Goal: Task Accomplishment & Management: Complete application form

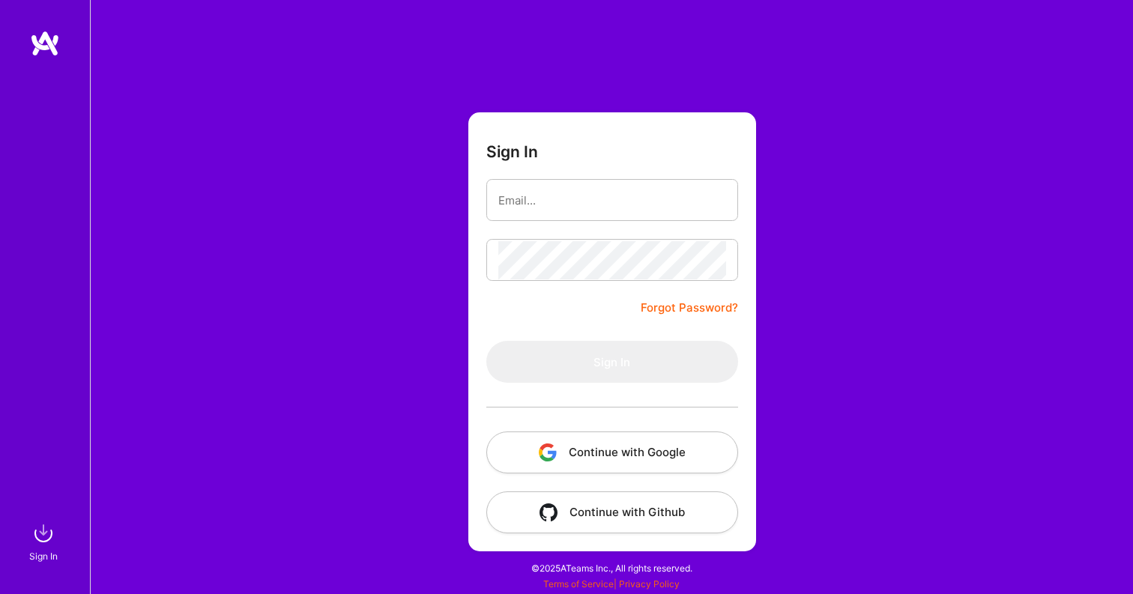
click at [624, 450] on button "Continue with Google" at bounding box center [612, 453] width 252 height 42
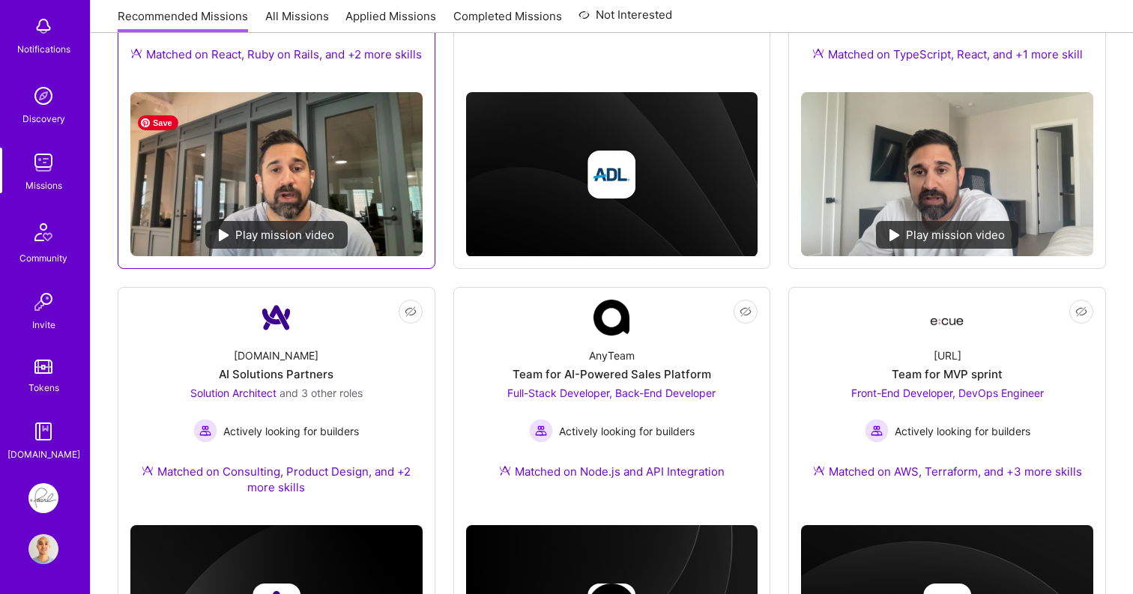
scroll to position [394, 0]
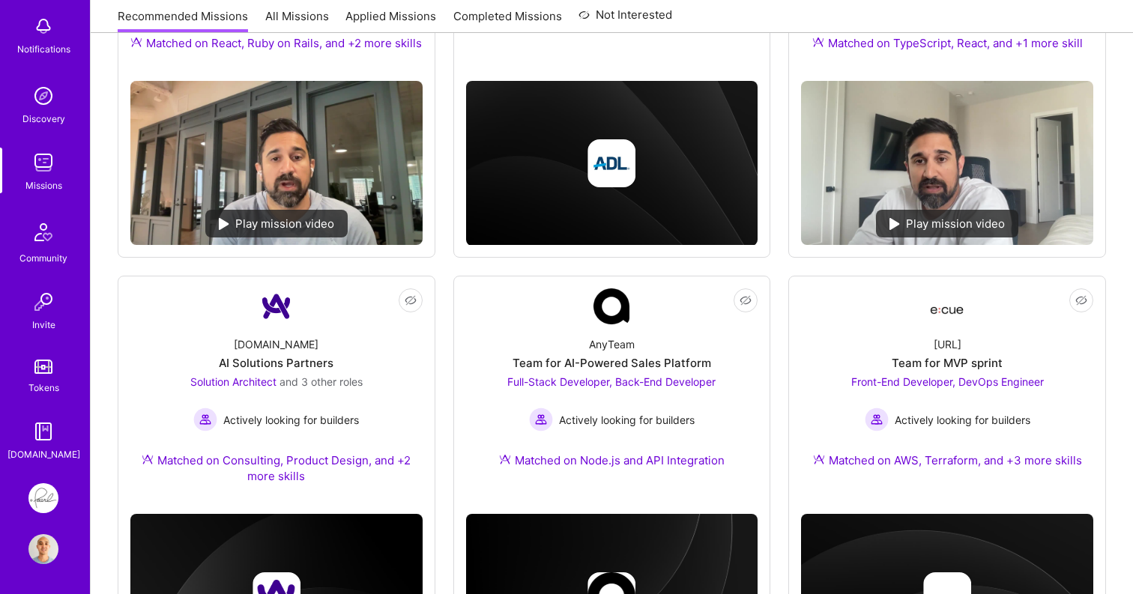
click at [50, 486] on img at bounding box center [43, 498] width 30 height 30
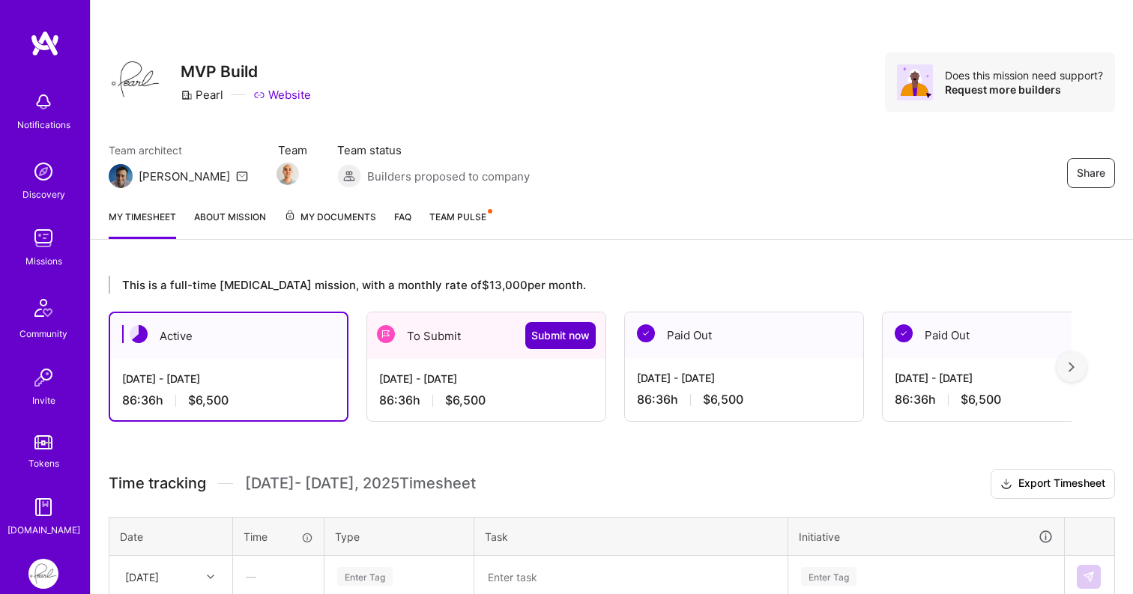
click at [560, 332] on span "Submit now" at bounding box center [560, 335] width 58 height 15
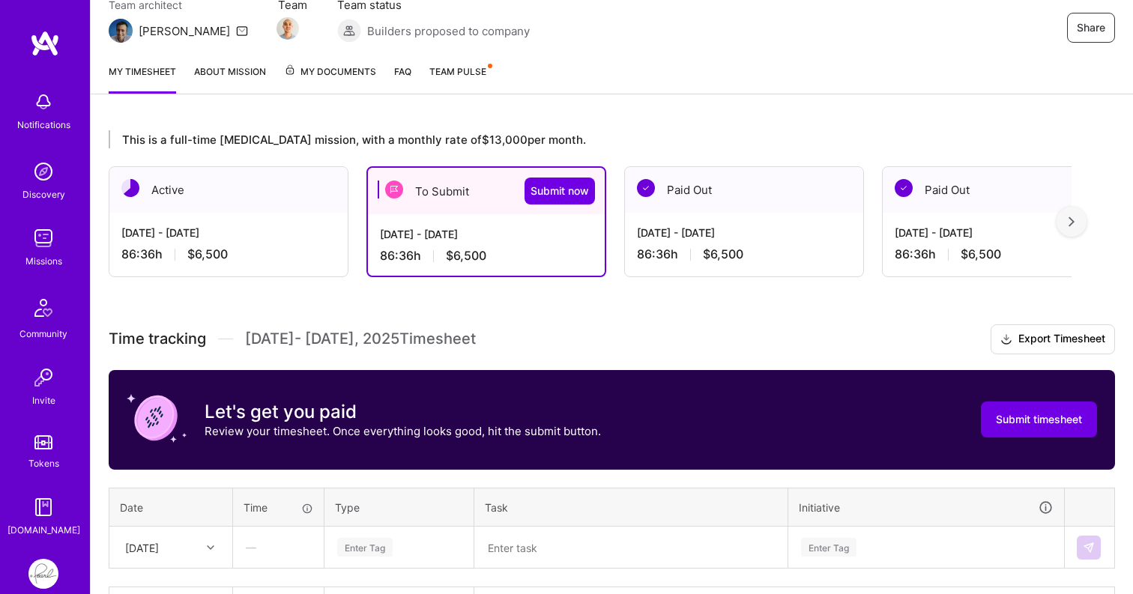
scroll to position [252, 0]
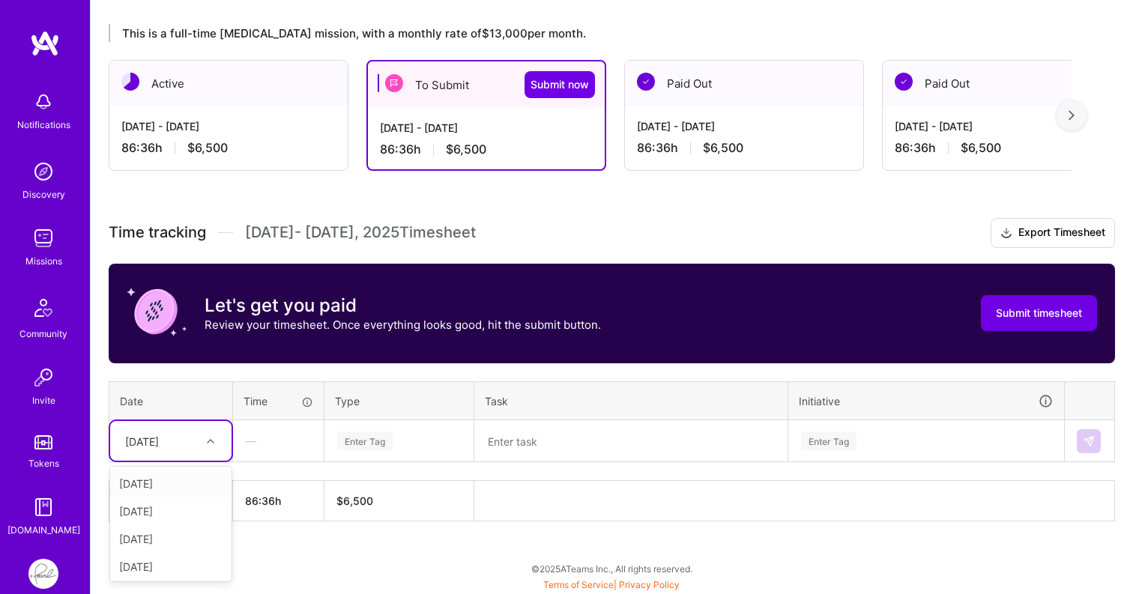
click at [208, 441] on icon at bounding box center [210, 441] width 7 height 7
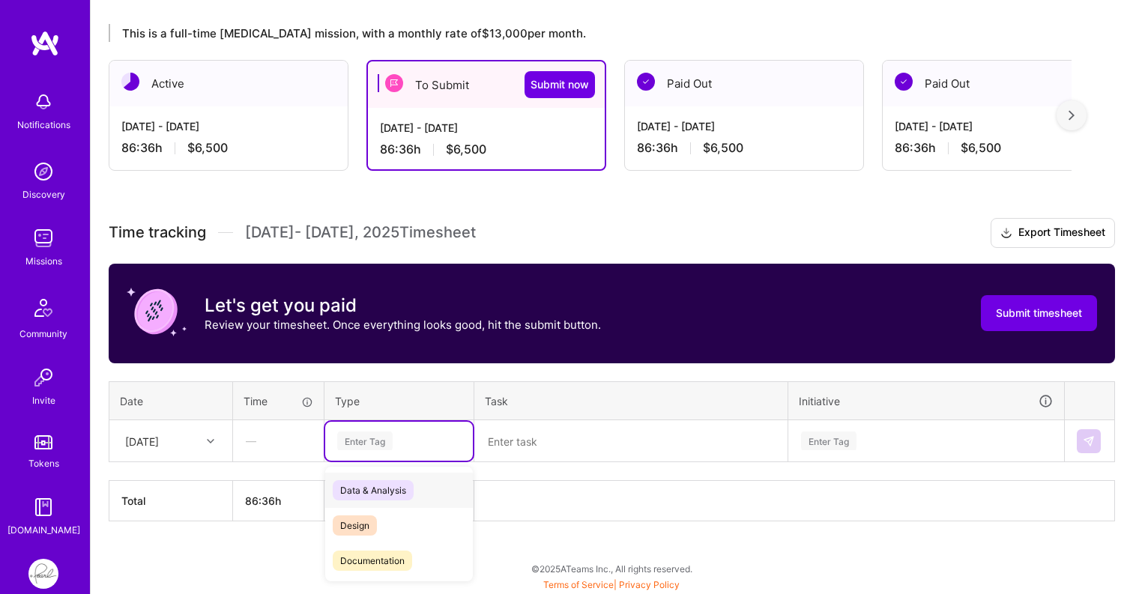
click at [361, 439] on div "Enter Tag" at bounding box center [364, 440] width 55 height 23
click at [386, 515] on span "Engineering" at bounding box center [365, 519] width 64 height 20
click at [545, 451] on textarea at bounding box center [631, 441] width 310 height 39
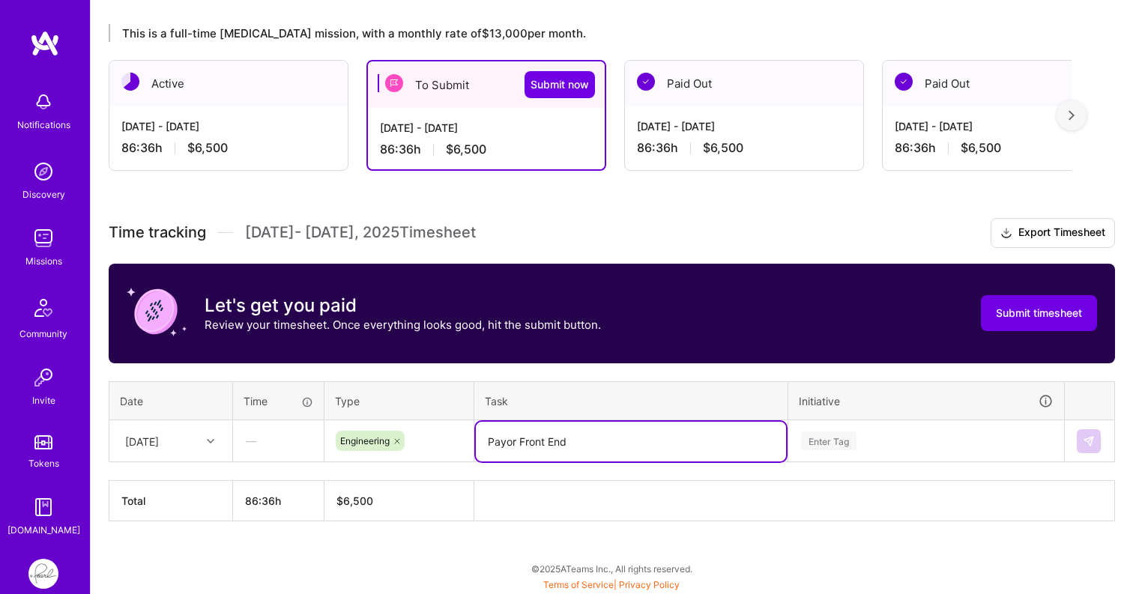
type textarea "Payor Front End"
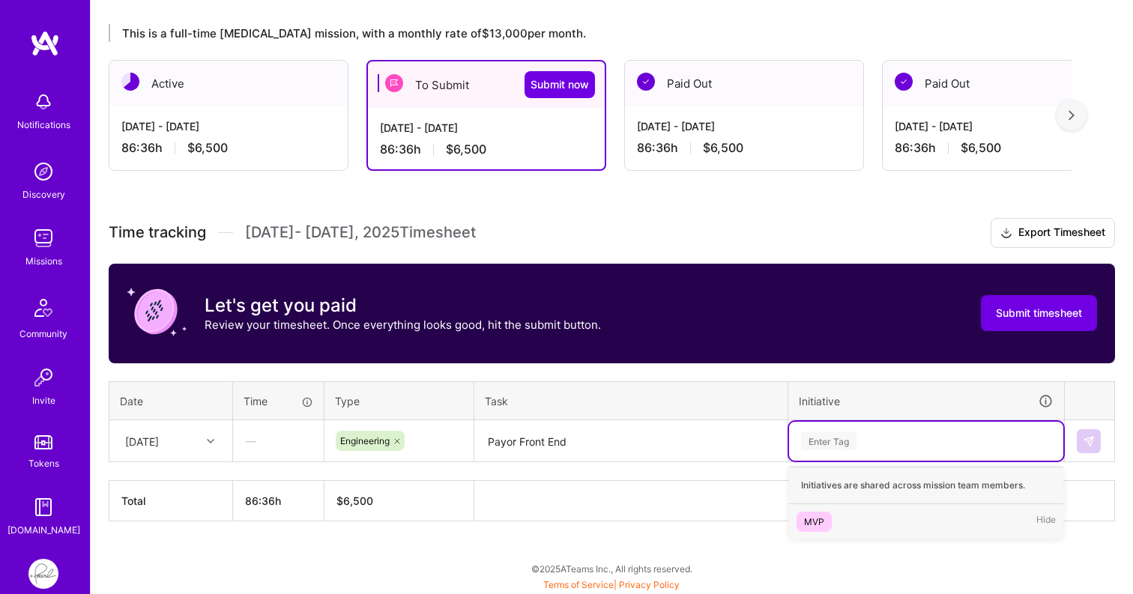
click at [823, 436] on div "Enter Tag" at bounding box center [828, 440] width 55 height 23
click at [813, 526] on div "MVP" at bounding box center [814, 522] width 20 height 16
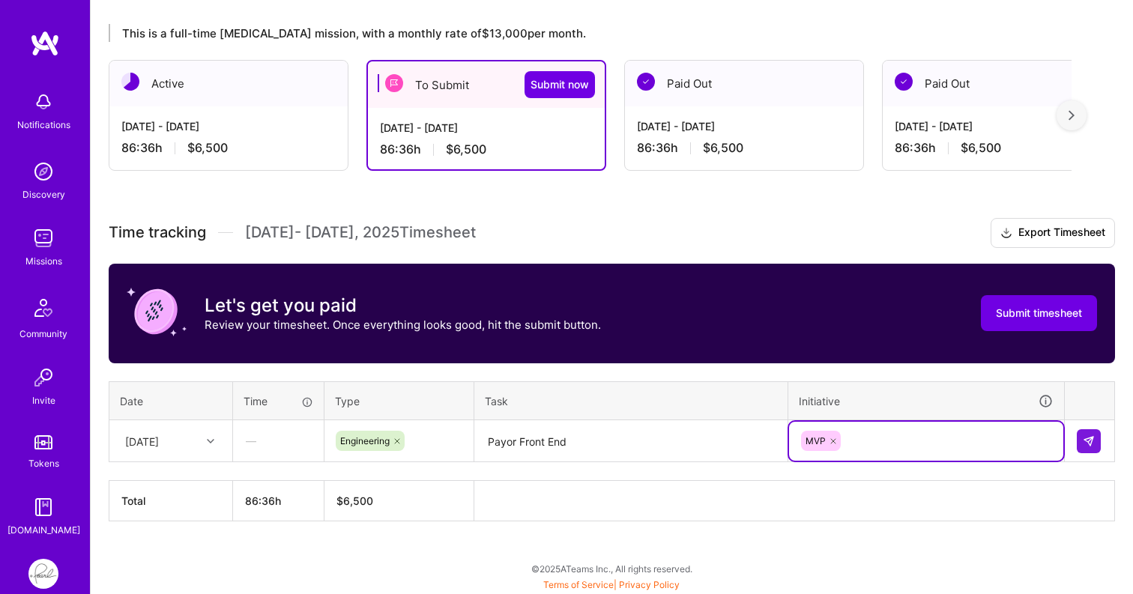
click at [642, 436] on textarea "Payor Front End" at bounding box center [631, 442] width 310 height 40
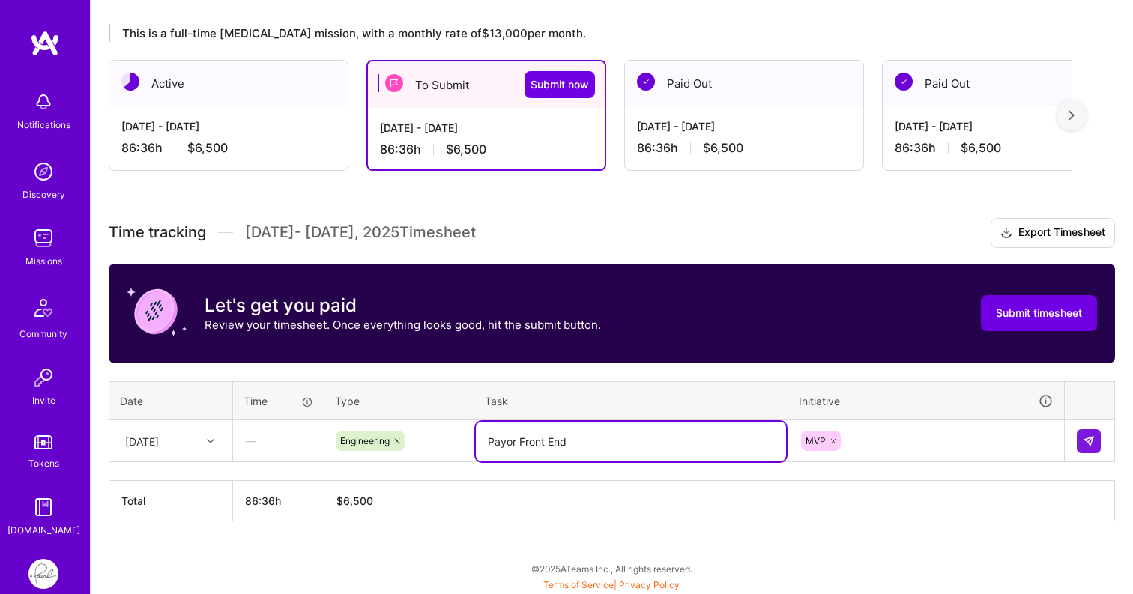
click at [642, 436] on textarea "Payor Front End" at bounding box center [631, 442] width 310 height 40
click at [1072, 444] on td at bounding box center [1090, 441] width 50 height 42
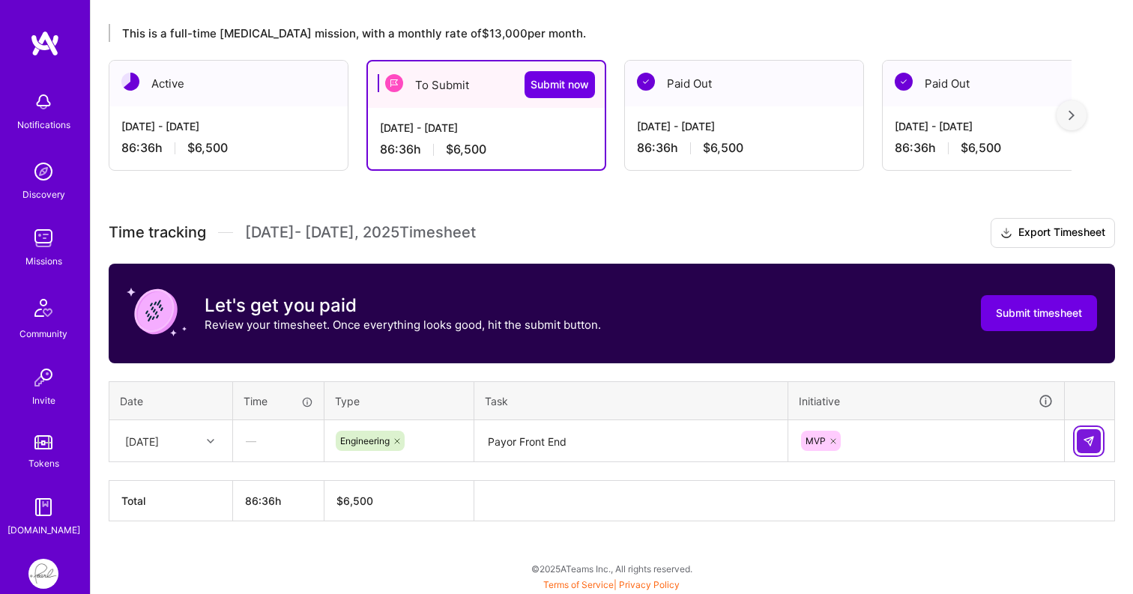
click at [1091, 444] on img at bounding box center [1089, 441] width 12 height 12
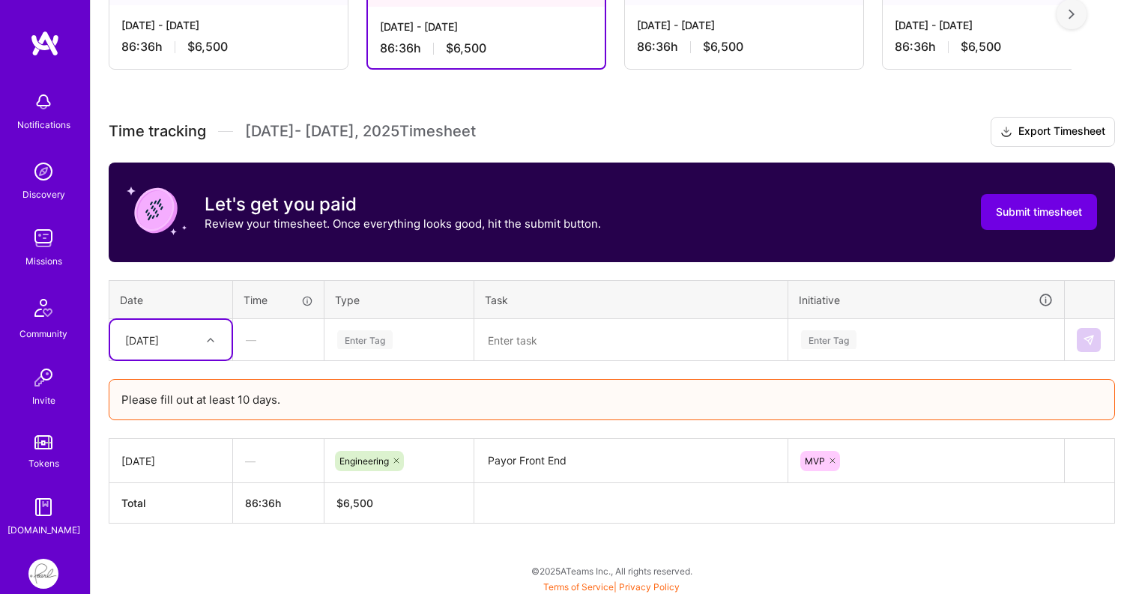
click at [214, 360] on div "Select is focused ,type to refine list, press Down to open the menu, [DATE]" at bounding box center [170, 340] width 121 height 40
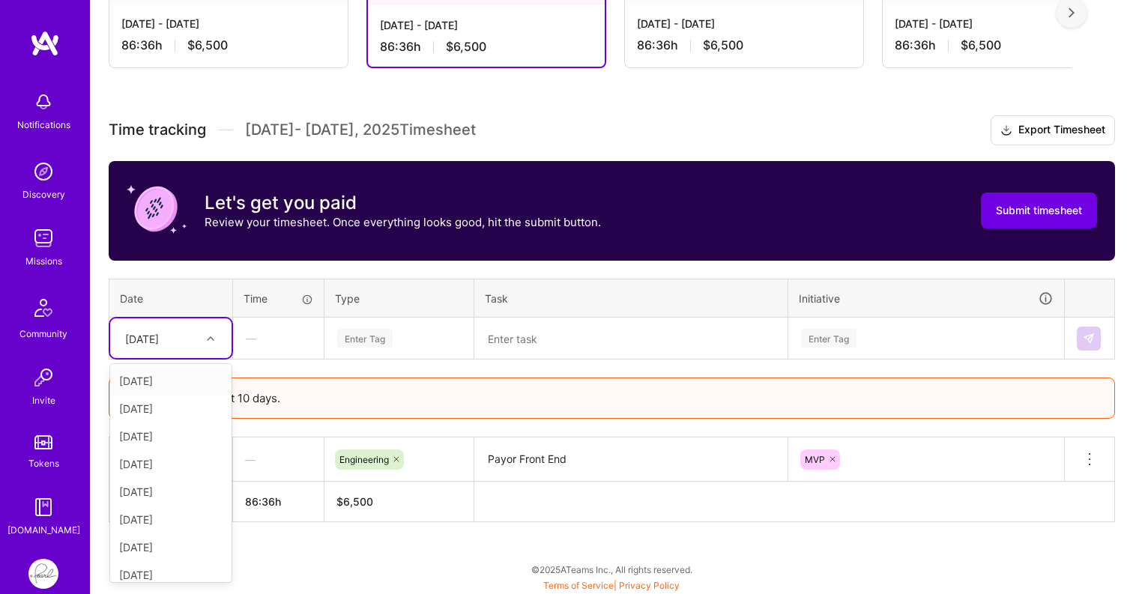
click at [191, 379] on div "[DATE]" at bounding box center [170, 381] width 121 height 28
click at [364, 337] on div "Enter Tag" at bounding box center [364, 338] width 55 height 23
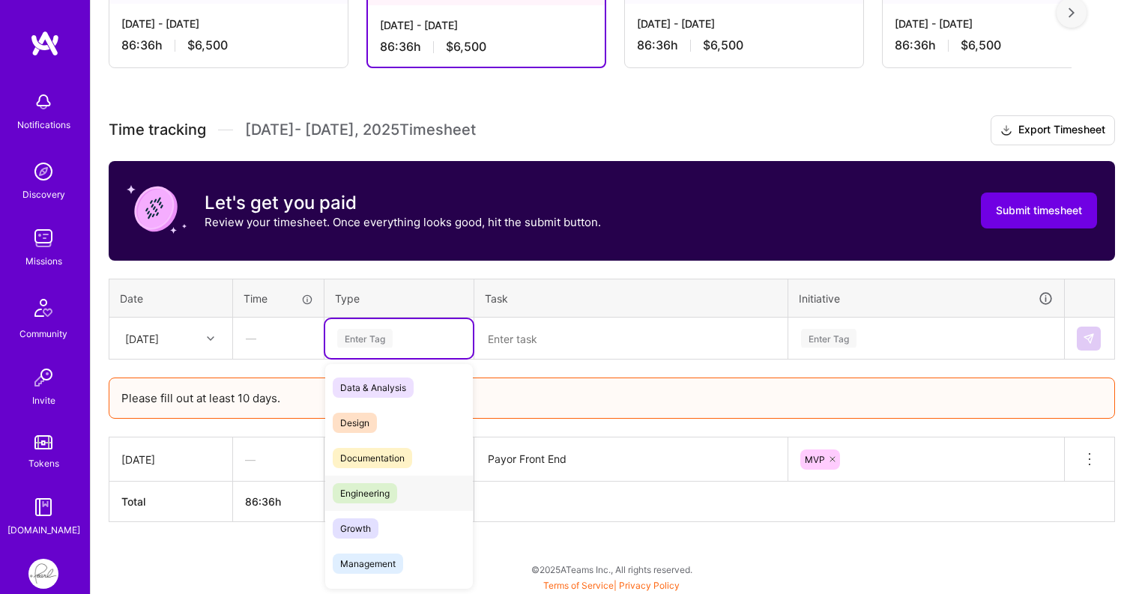
click at [372, 487] on span "Engineering" at bounding box center [365, 493] width 64 height 20
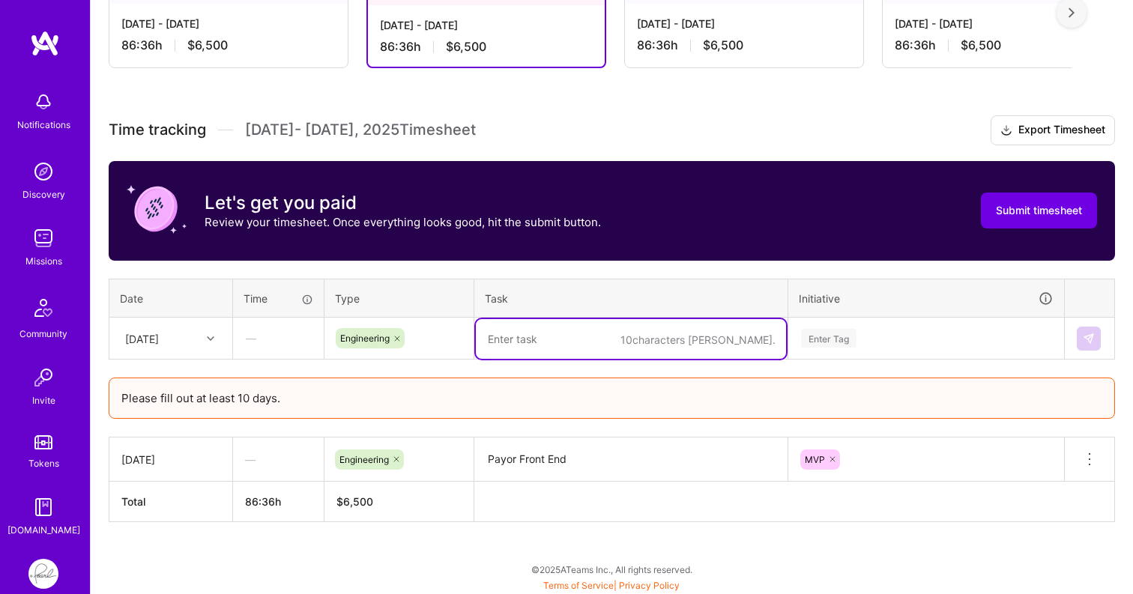
click at [522, 354] on textarea at bounding box center [631, 339] width 310 height 40
paste textarea "Payor Front End"
type textarea "Payor Front End"
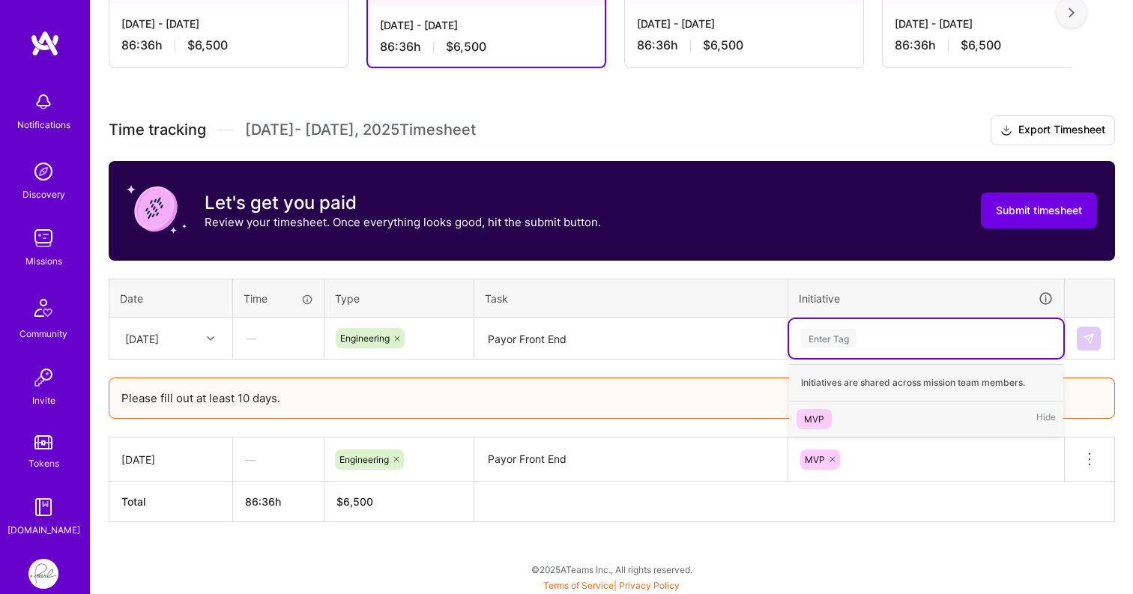
click at [844, 341] on div "Enter Tag" at bounding box center [828, 338] width 55 height 23
click at [811, 413] on div "MVP" at bounding box center [814, 419] width 20 height 16
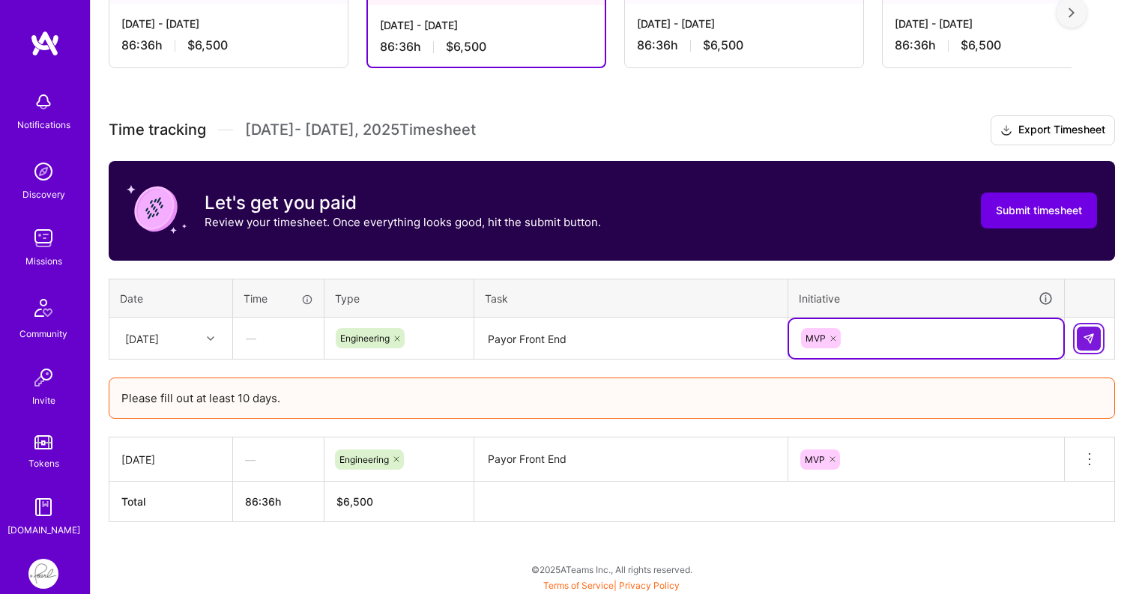
click at [1086, 345] on button at bounding box center [1089, 339] width 24 height 24
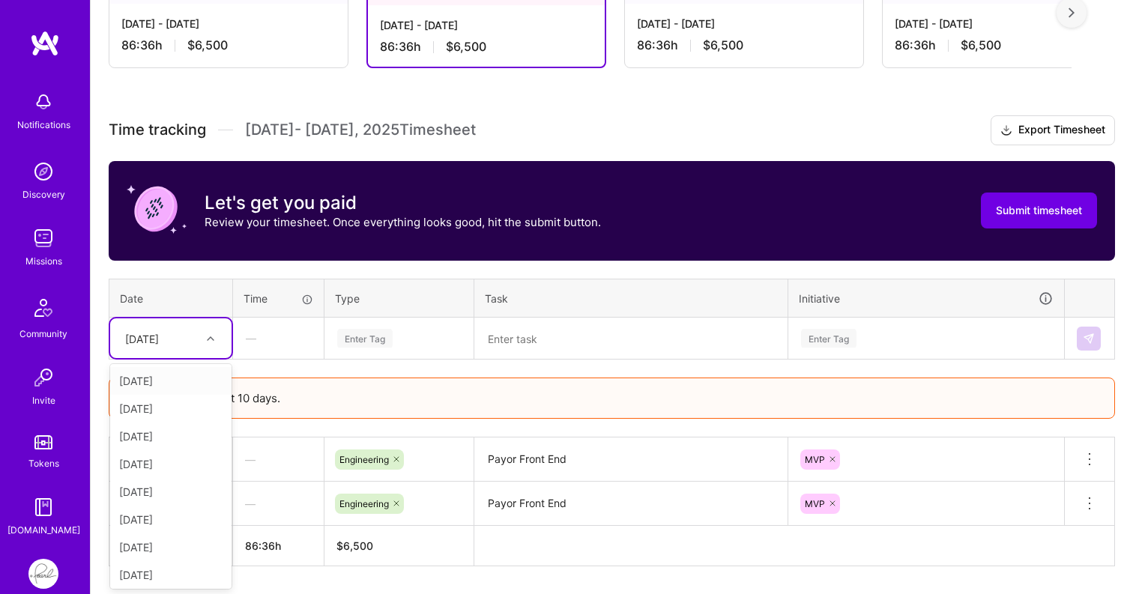
click at [220, 341] on div at bounding box center [212, 338] width 23 height 19
click at [193, 408] on div "[DATE]" at bounding box center [170, 409] width 121 height 28
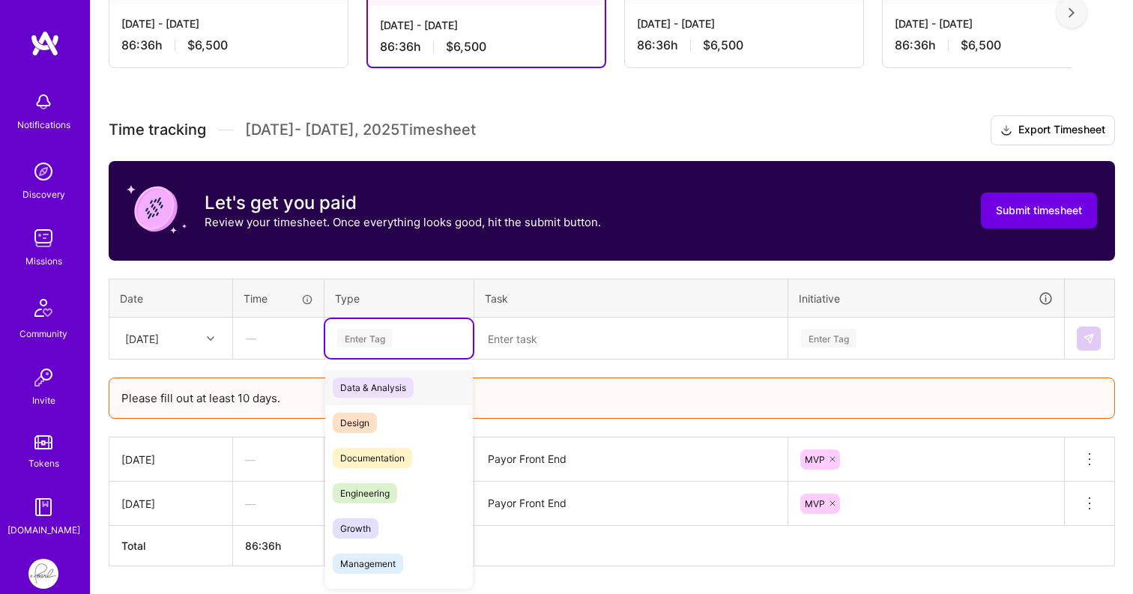
click at [367, 337] on div "Enter Tag" at bounding box center [364, 338] width 55 height 23
click at [366, 488] on span "Engineering" at bounding box center [365, 493] width 64 height 20
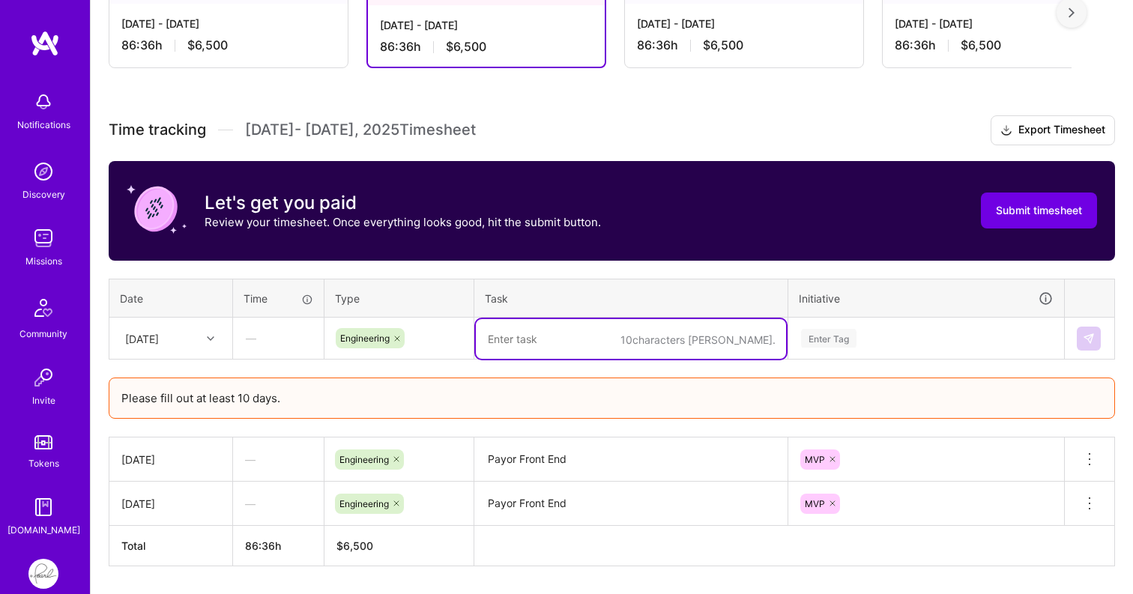
click at [533, 329] on textarea at bounding box center [631, 339] width 310 height 40
paste textarea "Payor Front End"
type textarea "Payor Front End"
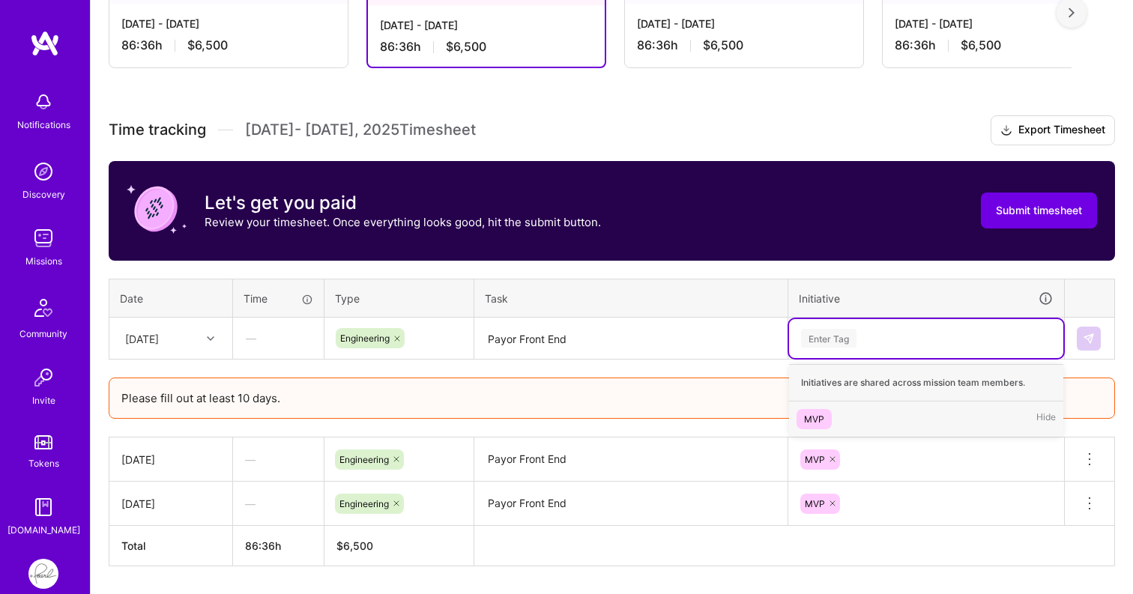
click at [835, 324] on div "Enter Tag" at bounding box center [926, 338] width 274 height 39
click at [816, 409] on span "MVP" at bounding box center [813, 419] width 35 height 20
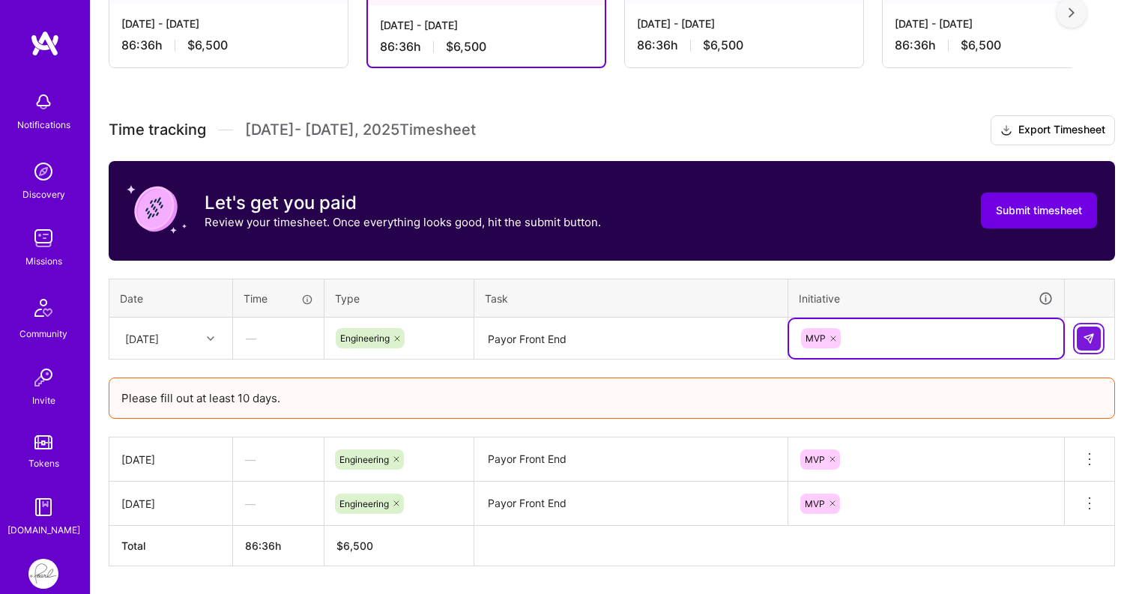
click at [1092, 333] on img at bounding box center [1089, 339] width 12 height 12
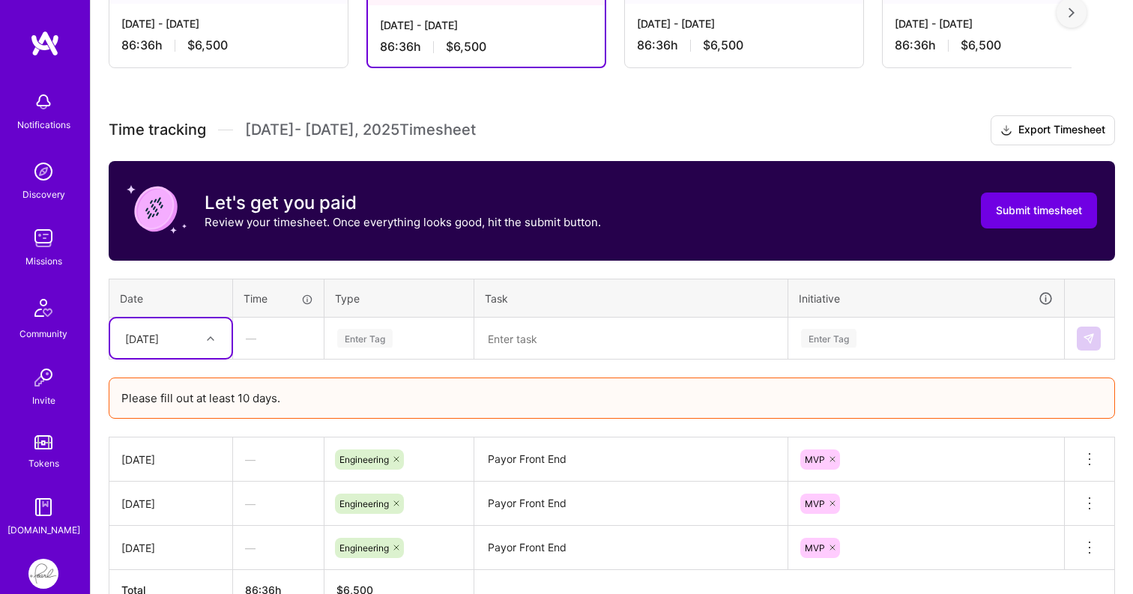
click at [208, 339] on icon at bounding box center [210, 338] width 7 height 7
click at [180, 435] on div "[DATE]" at bounding box center [170, 437] width 121 height 28
click at [367, 332] on div "Enter Tag" at bounding box center [364, 338] width 55 height 23
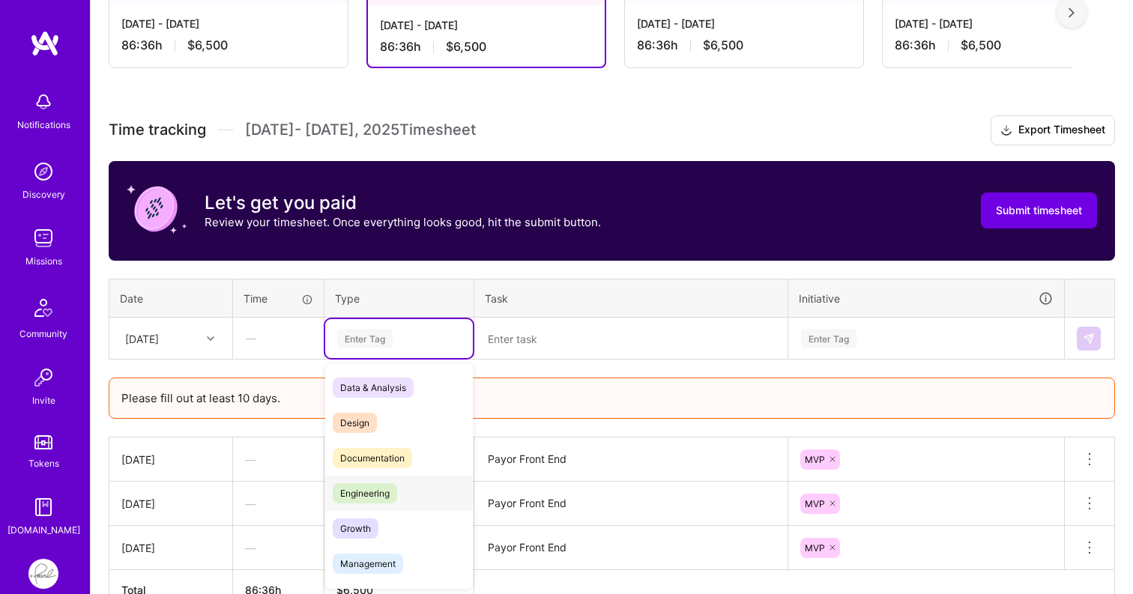
click at [363, 491] on span "Engineering" at bounding box center [365, 493] width 64 height 20
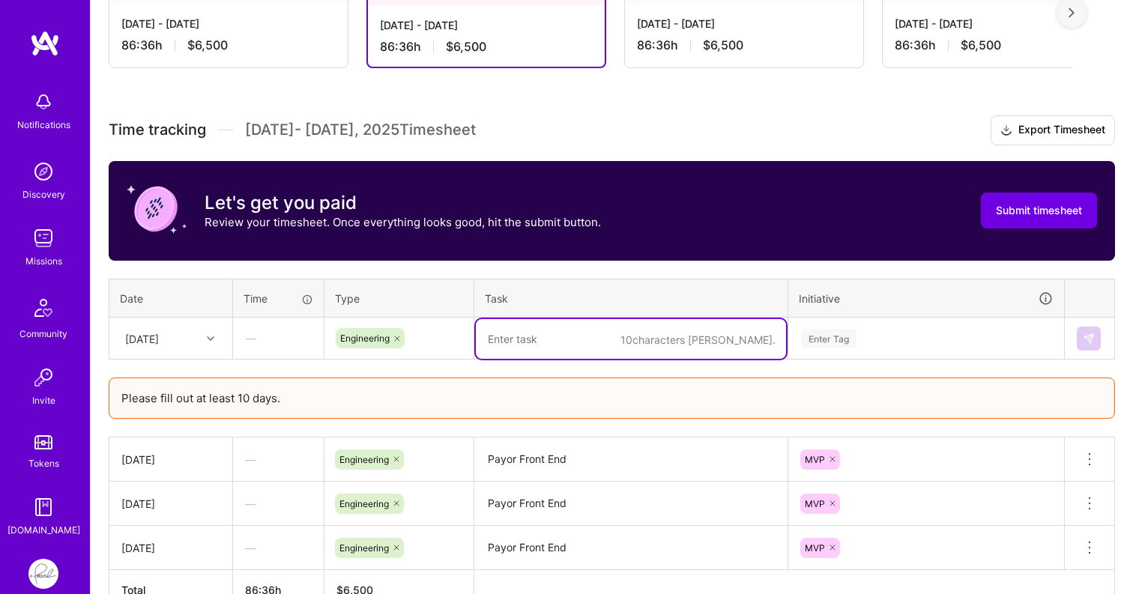
click at [548, 350] on textarea at bounding box center [631, 339] width 310 height 40
paste textarea "Payor Front End"
type textarea "Payor Front End"
click at [855, 331] on div "Enter Tag" at bounding box center [828, 338] width 55 height 23
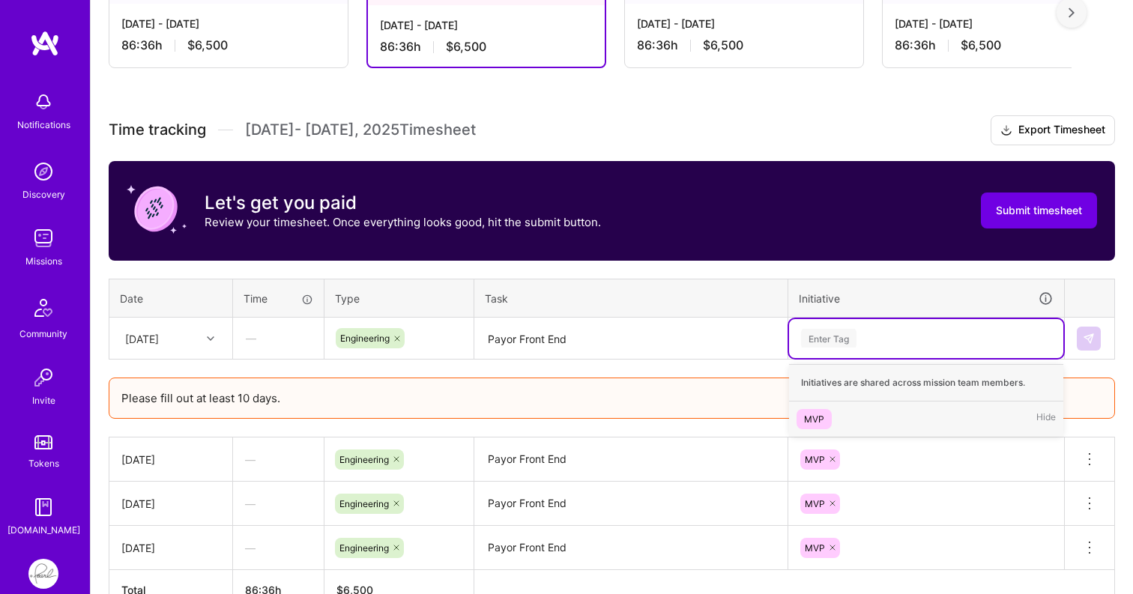
click at [819, 411] on div "MVP" at bounding box center [814, 419] width 20 height 16
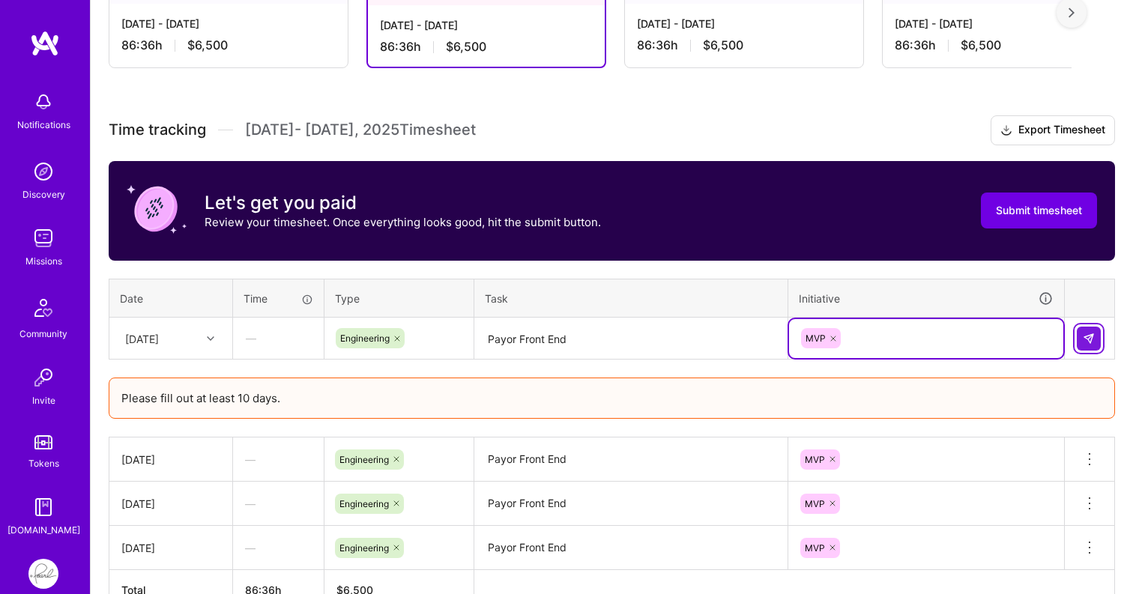
click at [1093, 334] on img at bounding box center [1089, 339] width 12 height 12
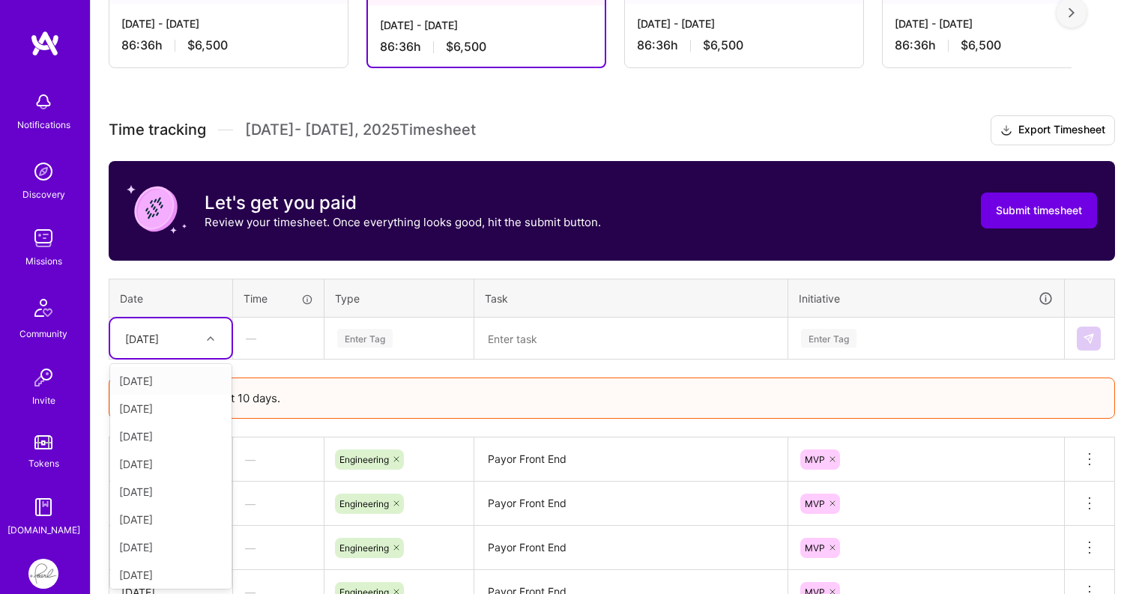
click at [208, 338] on icon at bounding box center [210, 338] width 7 height 7
click at [173, 461] on div "[DATE]" at bounding box center [170, 464] width 121 height 28
click at [374, 337] on div "Enter Tag" at bounding box center [364, 338] width 55 height 23
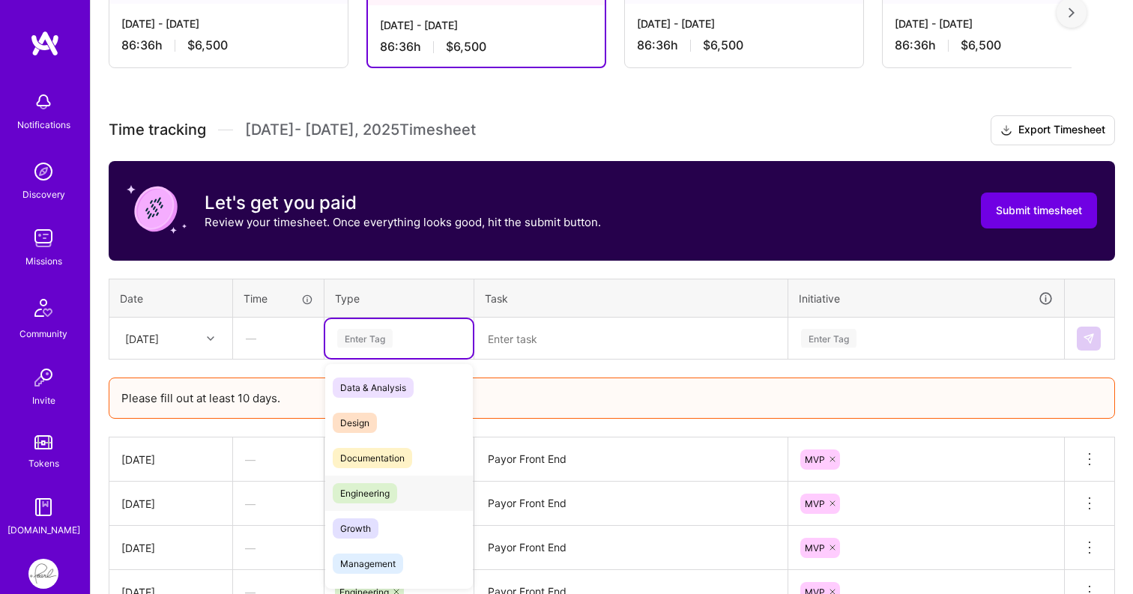
click at [373, 488] on span "Engineering" at bounding box center [365, 493] width 64 height 20
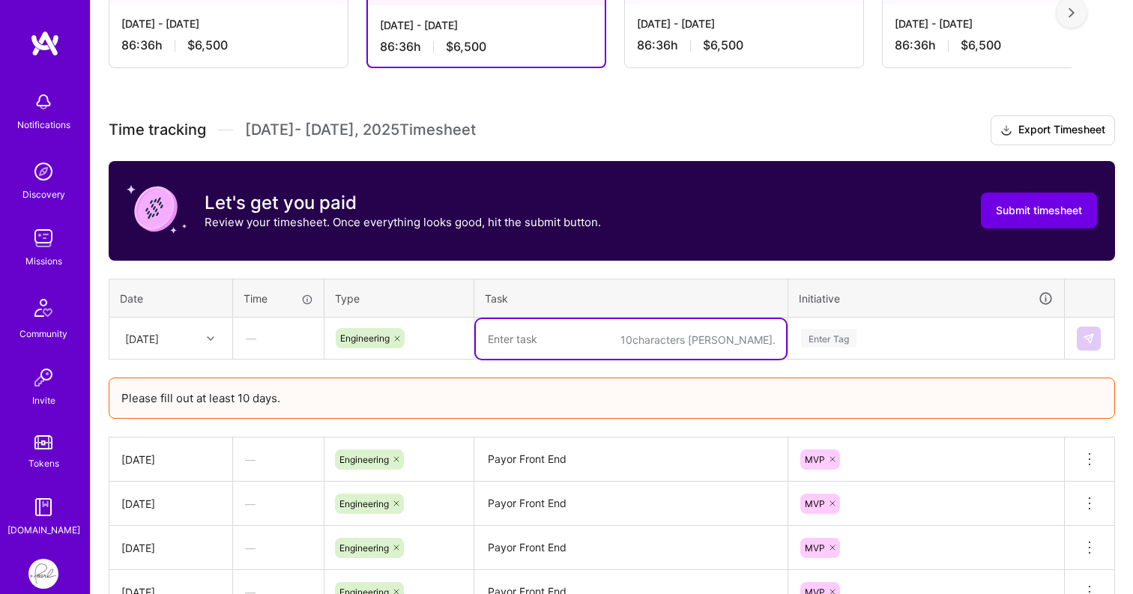
click at [534, 357] on textarea at bounding box center [631, 339] width 310 height 40
paste textarea "Payor Front End"
type textarea "Payor Front End"
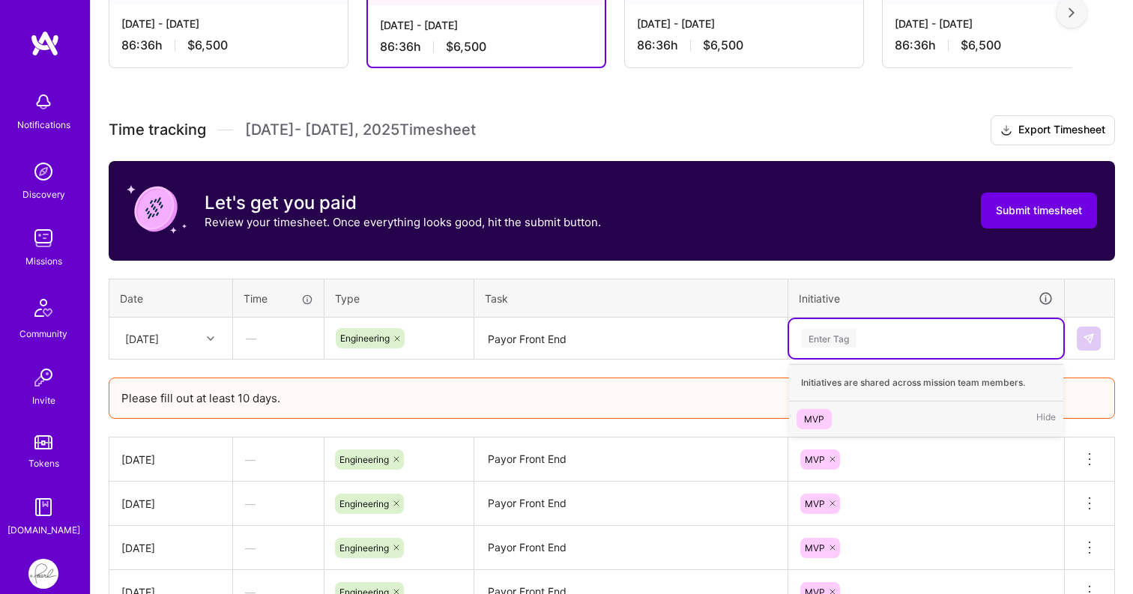
click at [845, 331] on div "Enter Tag" at bounding box center [828, 338] width 55 height 23
click at [817, 417] on div "MVP" at bounding box center [814, 419] width 20 height 16
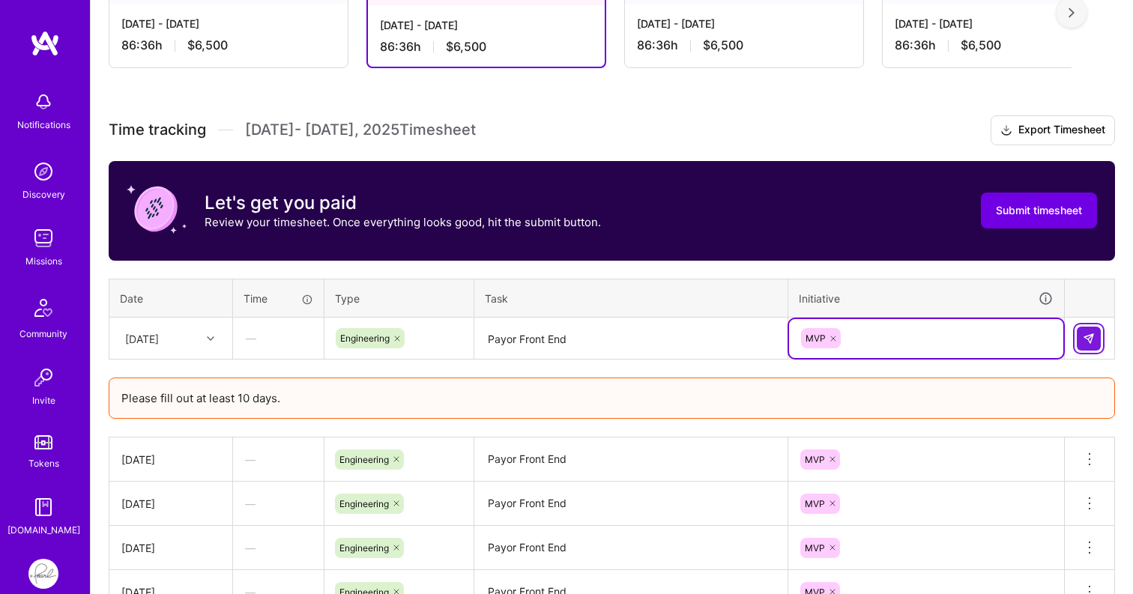
click at [1095, 333] on button at bounding box center [1089, 339] width 24 height 24
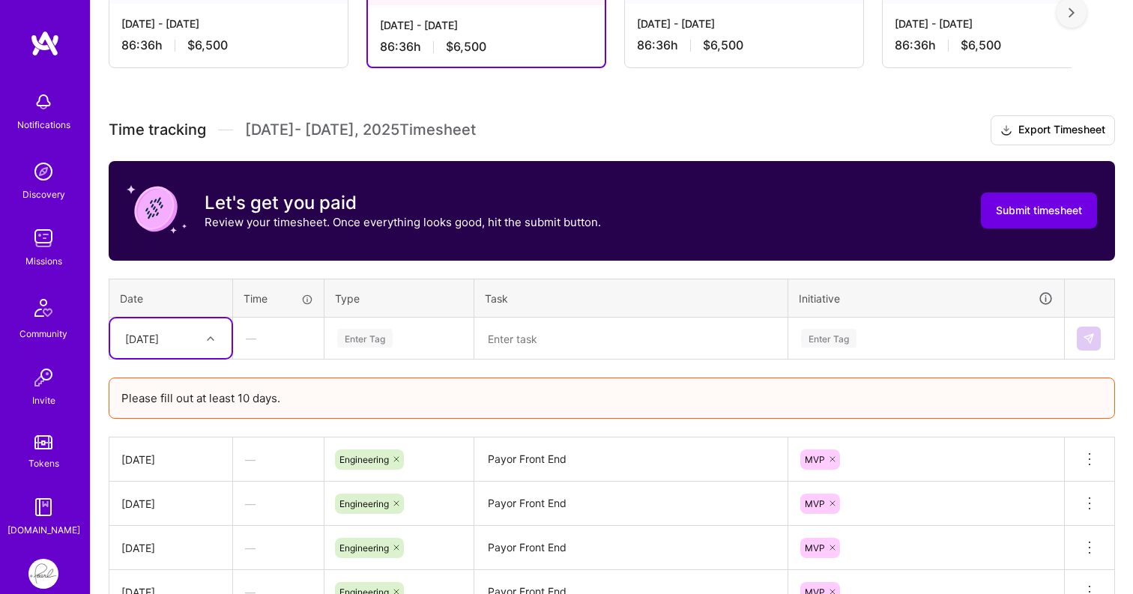
click at [208, 338] on icon at bounding box center [210, 338] width 7 height 7
click at [177, 492] on div "[DATE]" at bounding box center [170, 492] width 121 height 28
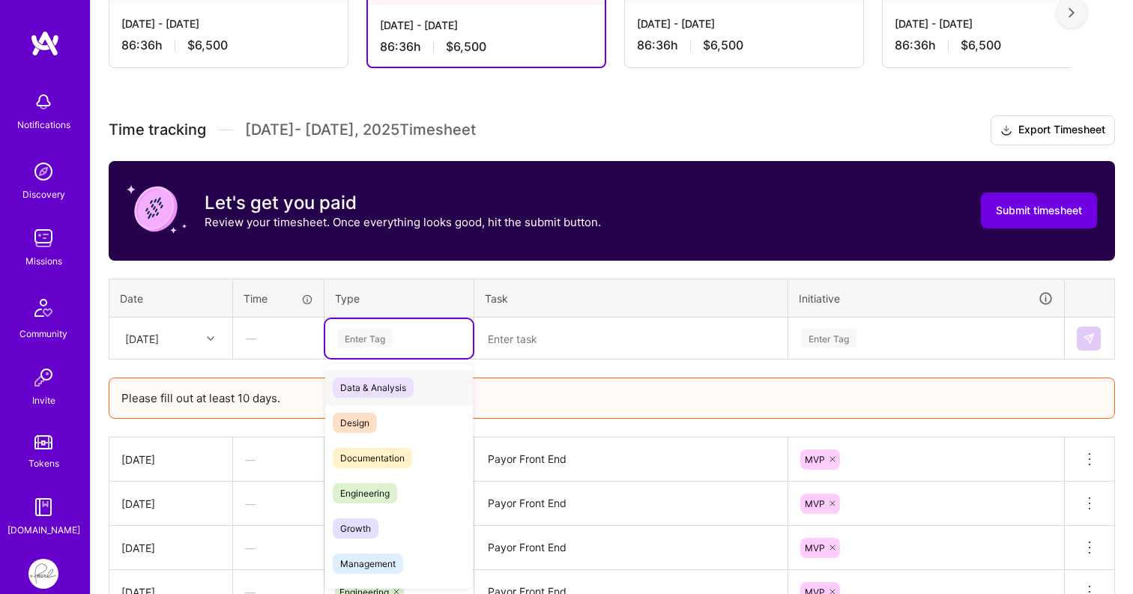
click at [368, 338] on div "Enter Tag" at bounding box center [364, 338] width 55 height 23
click at [354, 489] on span "Engineering" at bounding box center [365, 493] width 64 height 20
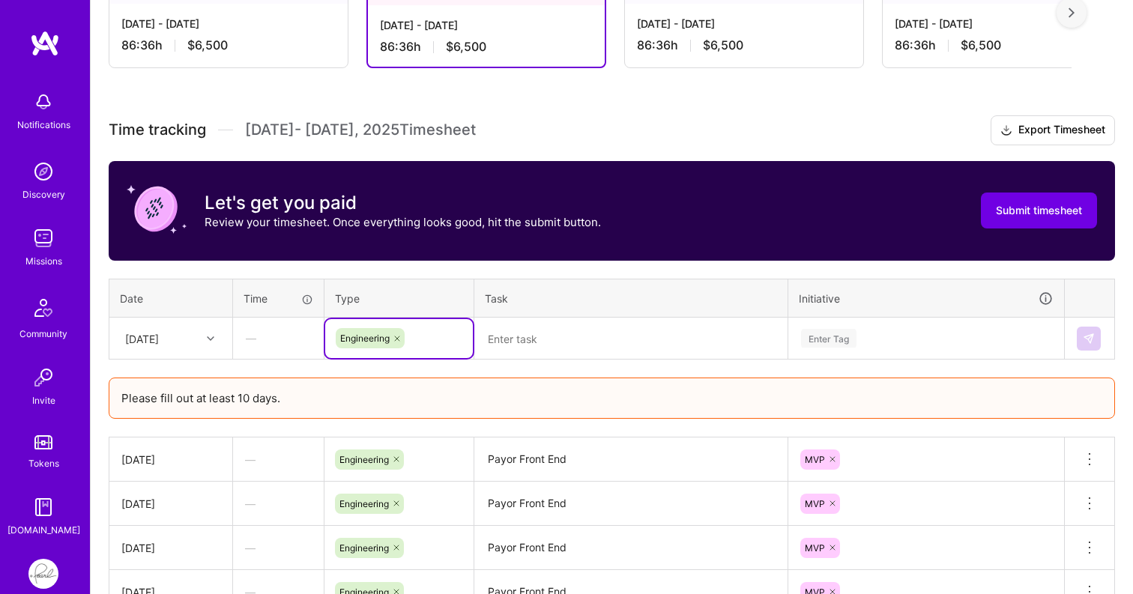
click at [566, 340] on textarea at bounding box center [631, 339] width 310 height 40
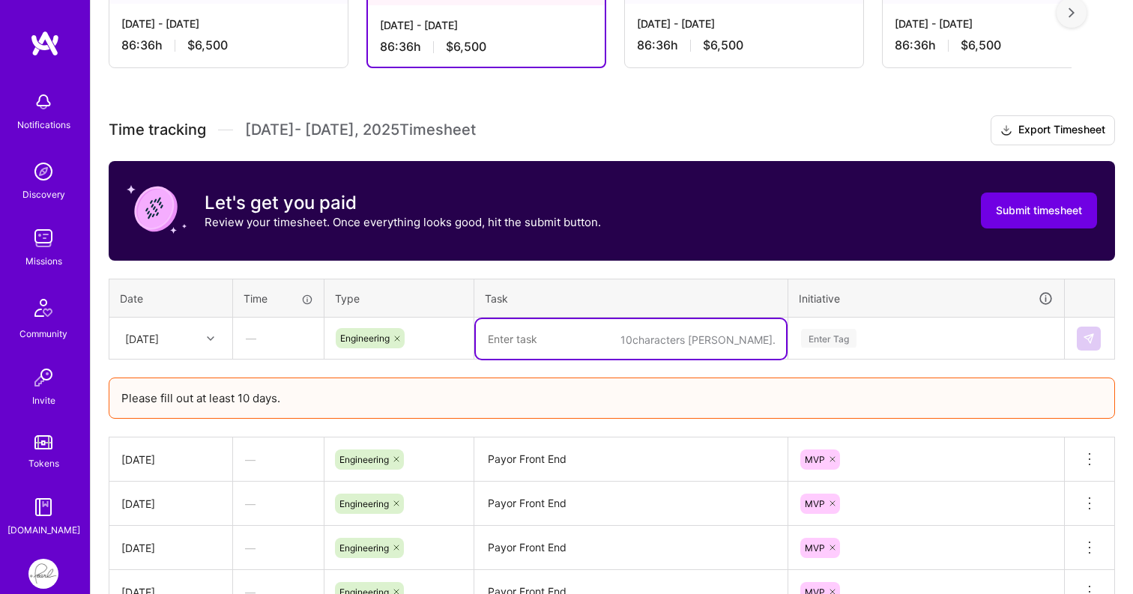
paste textarea "Payor Front End"
type textarea "Payor Front End"
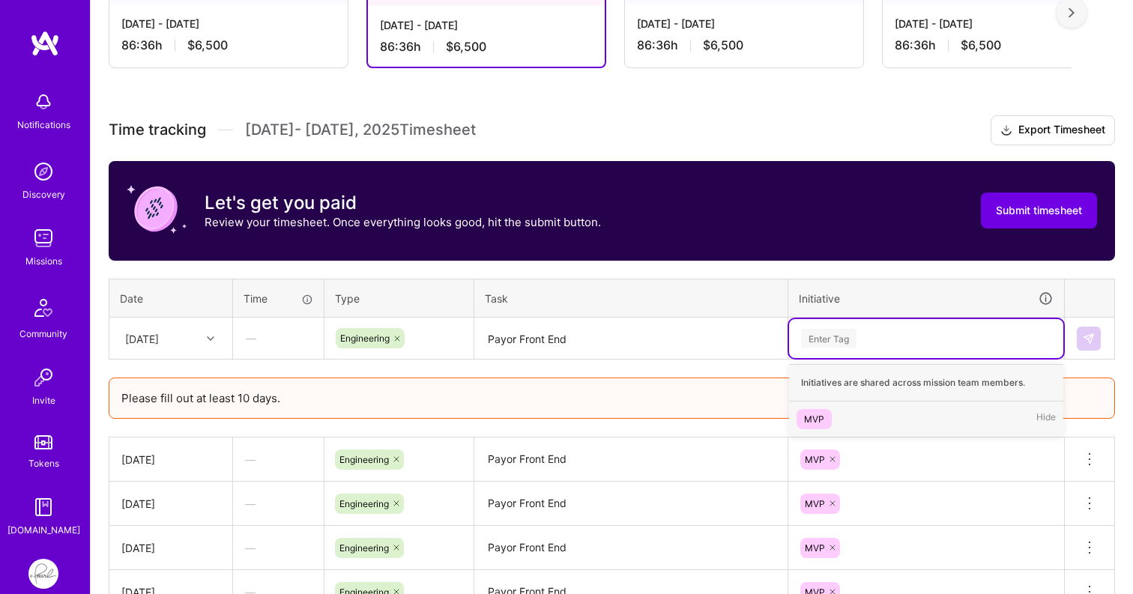
click at [842, 338] on div "Enter Tag" at bounding box center [828, 338] width 55 height 23
click at [810, 417] on div "MVP" at bounding box center [814, 419] width 20 height 16
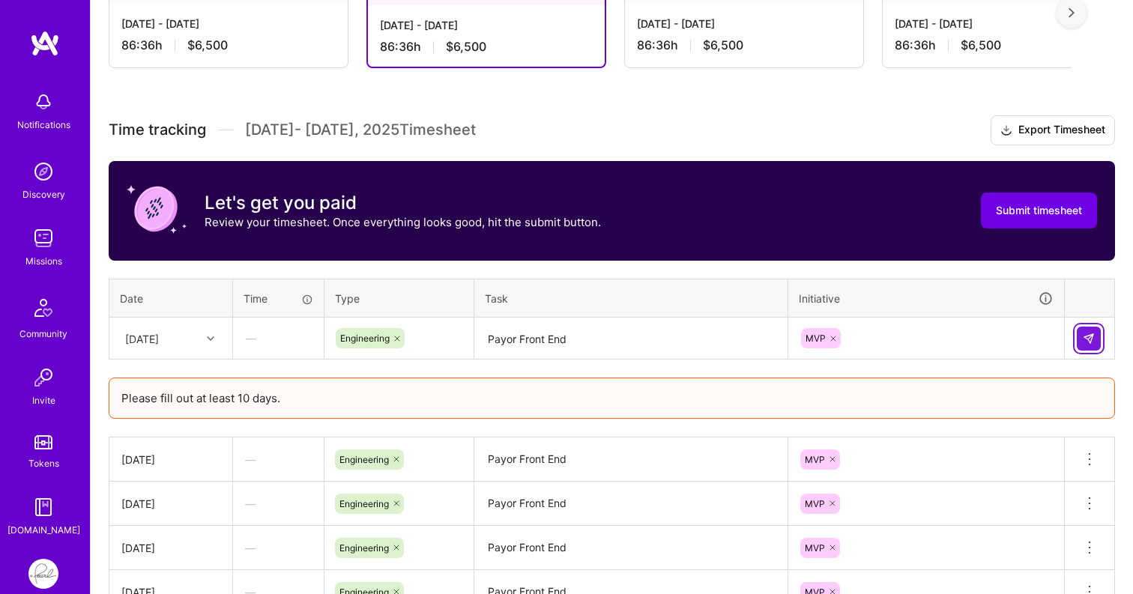
click at [1089, 333] on img at bounding box center [1089, 339] width 12 height 12
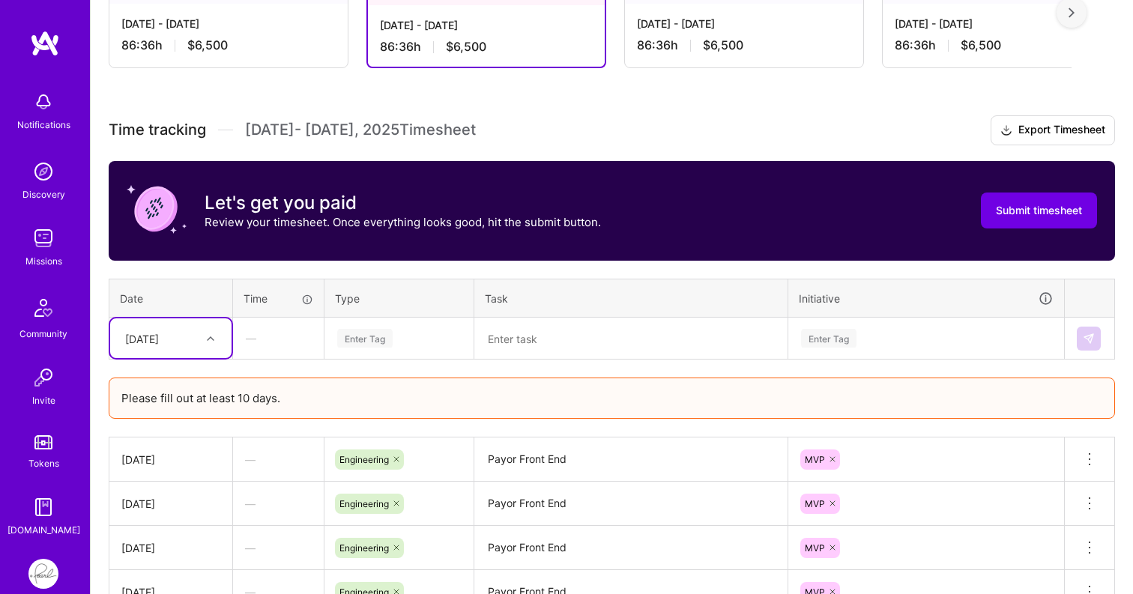
click at [211, 335] on icon at bounding box center [210, 338] width 7 height 7
click at [172, 523] on div "[DATE]" at bounding box center [170, 520] width 121 height 28
click at [368, 343] on div "Enter Tag" at bounding box center [364, 338] width 55 height 23
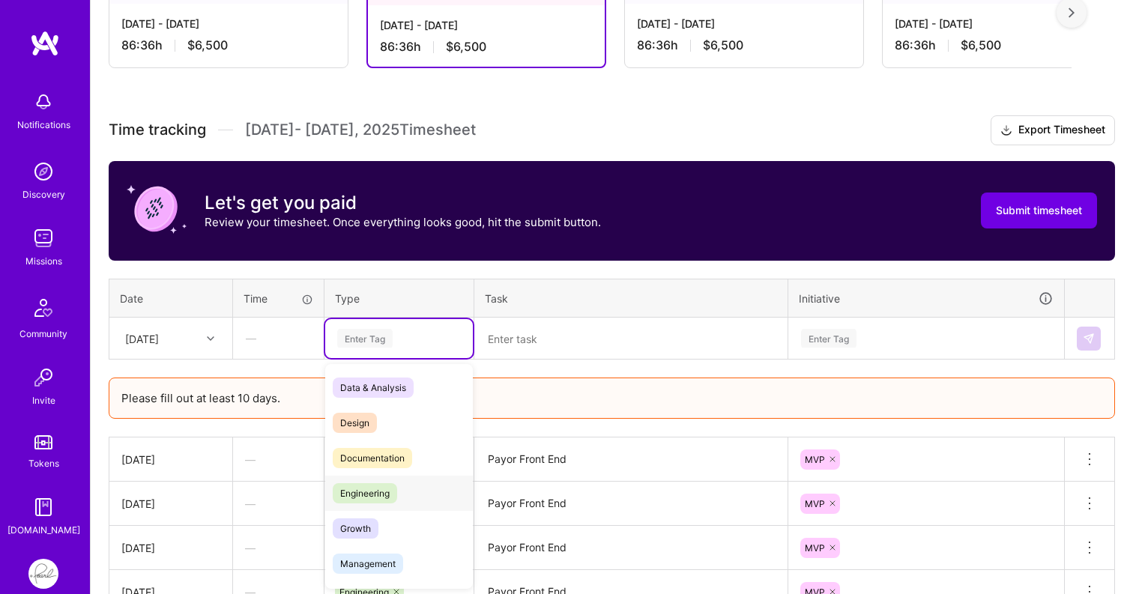
click at [366, 495] on span "Engineering" at bounding box center [365, 493] width 64 height 20
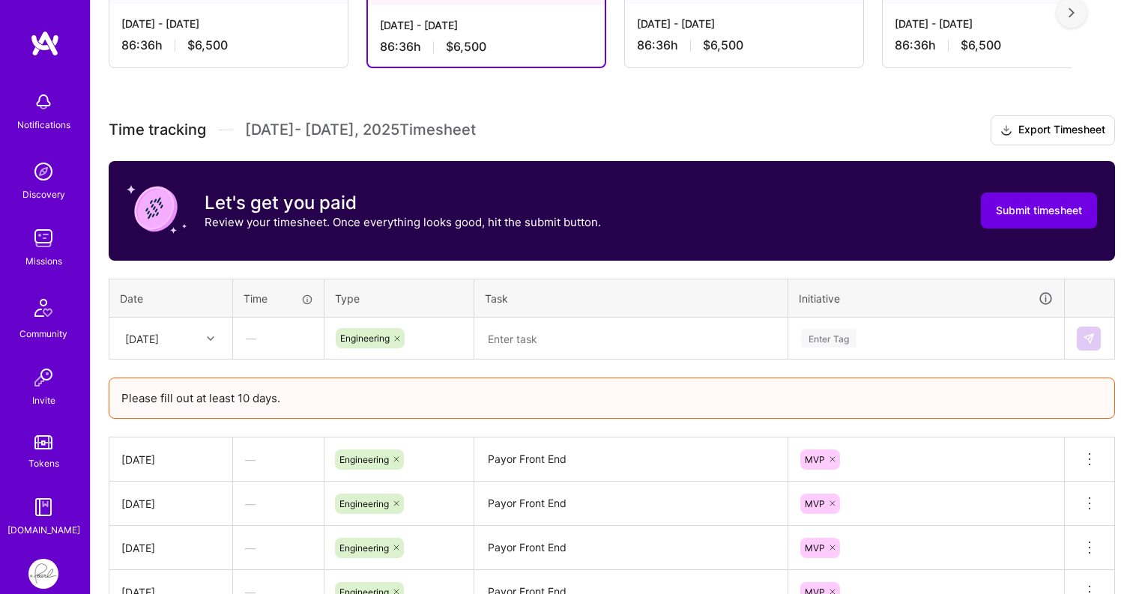
click at [522, 361] on div "Time tracking [DATE] - [DATE] Timesheet Export Timesheet Let's get you paid Rev…" at bounding box center [612, 429] width 1006 height 628
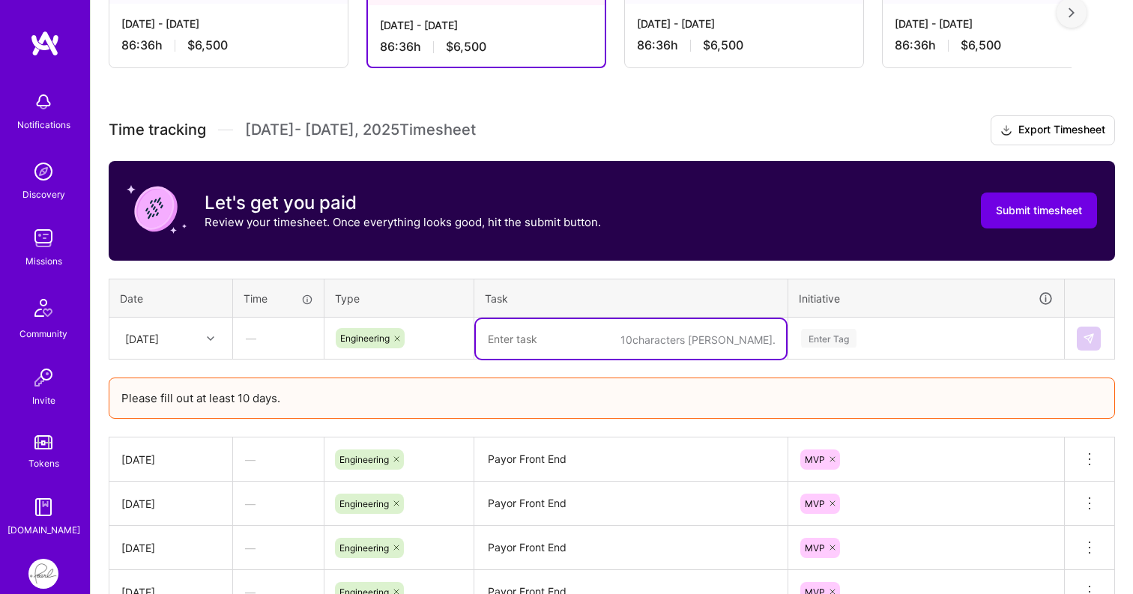
click at [547, 335] on textarea at bounding box center [631, 339] width 310 height 40
paste textarea "Payor Front End"
type textarea "Payor Front End"
click at [827, 336] on div "Enter Tag" at bounding box center [828, 338] width 55 height 23
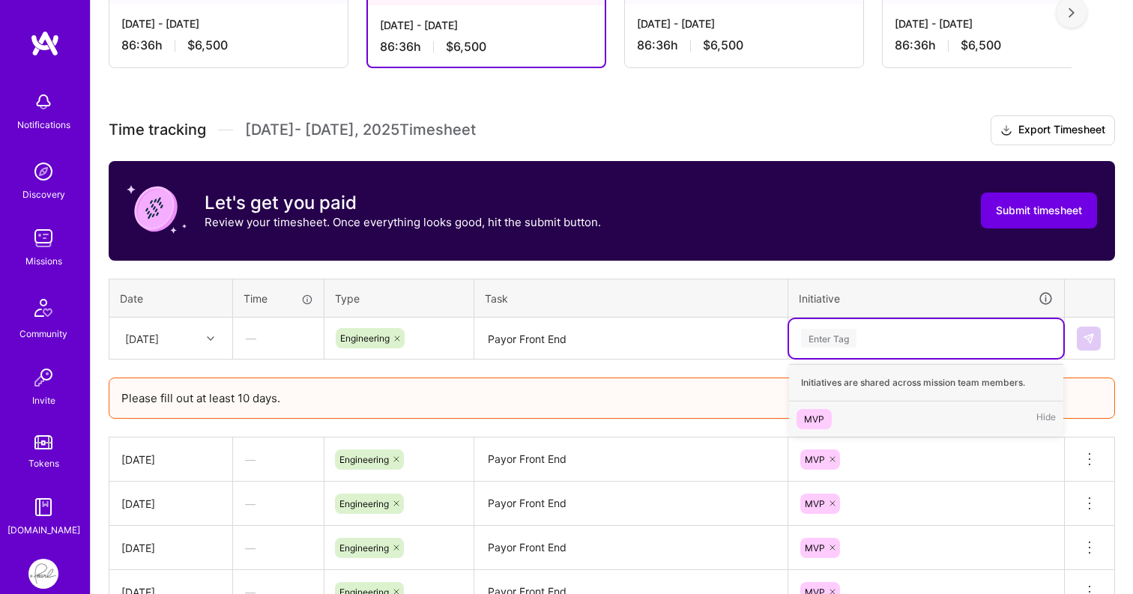
click at [821, 418] on div "MVP" at bounding box center [814, 419] width 20 height 16
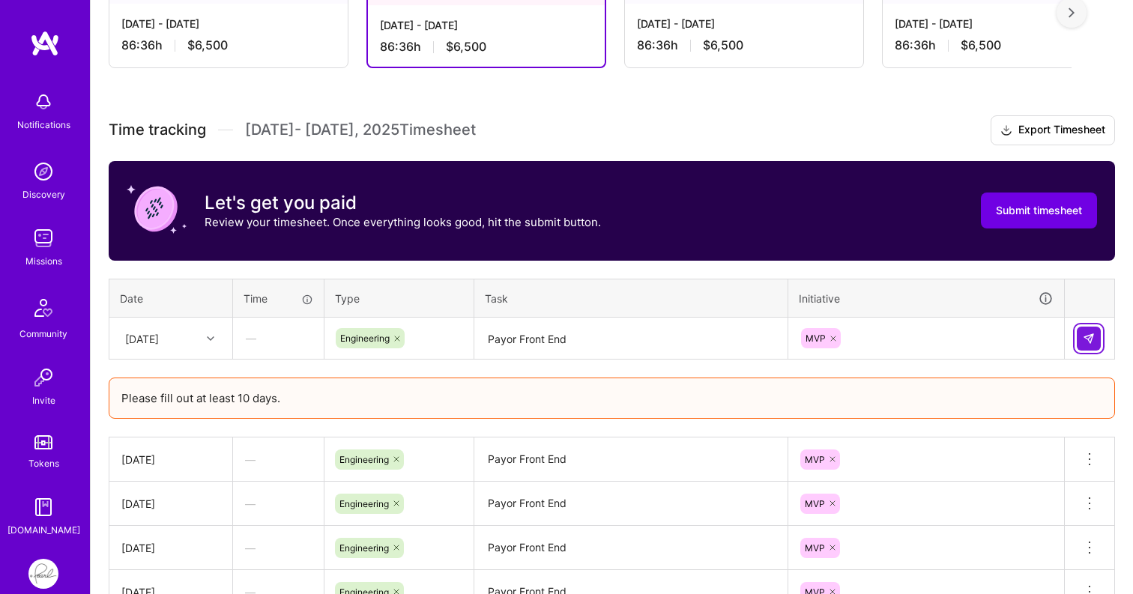
click at [1080, 332] on button at bounding box center [1089, 339] width 24 height 24
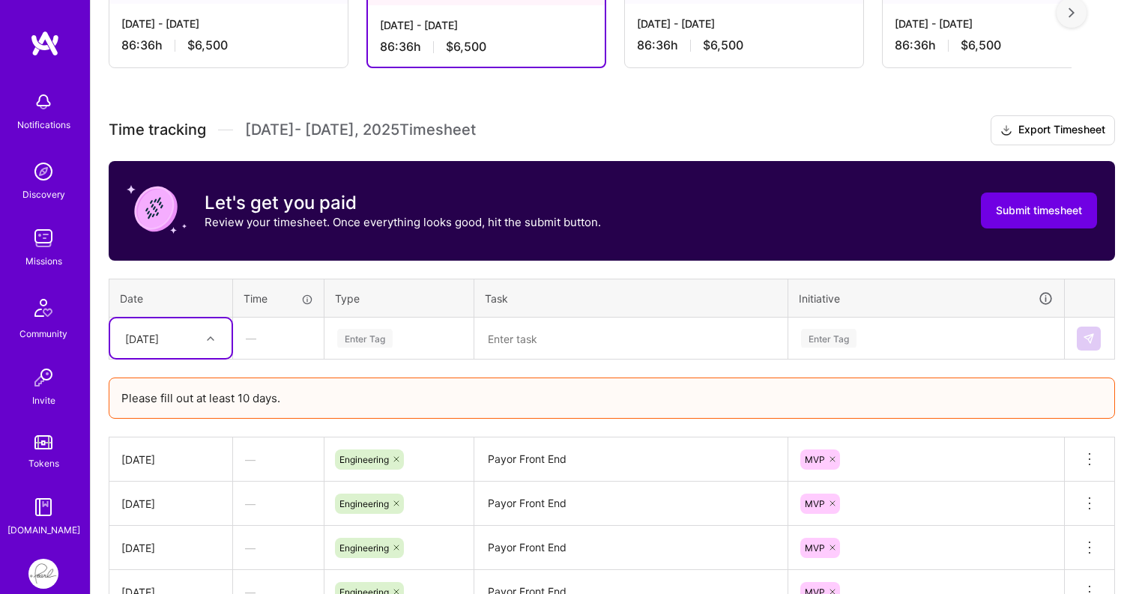
click at [216, 334] on div at bounding box center [212, 338] width 23 height 19
click at [170, 545] on div "[DATE]" at bounding box center [170, 547] width 121 height 28
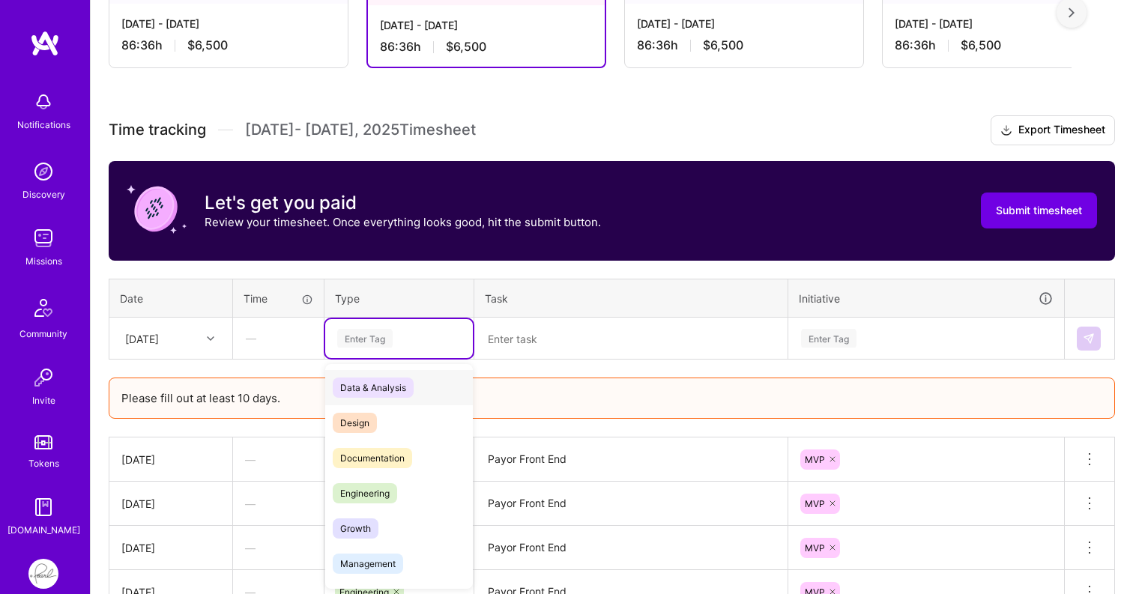
click at [372, 337] on div "Enter Tag" at bounding box center [364, 338] width 55 height 23
click at [363, 484] on span "Engineering" at bounding box center [365, 493] width 64 height 20
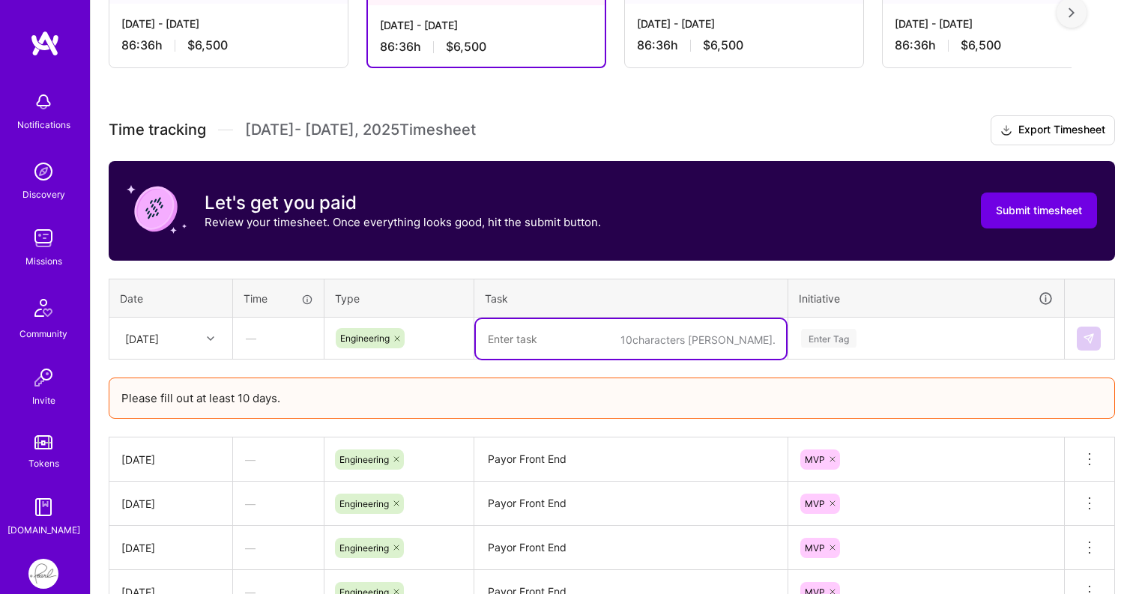
click at [566, 338] on textarea at bounding box center [631, 339] width 310 height 40
paste textarea "Payor Front End"
type textarea "Payor Front End"
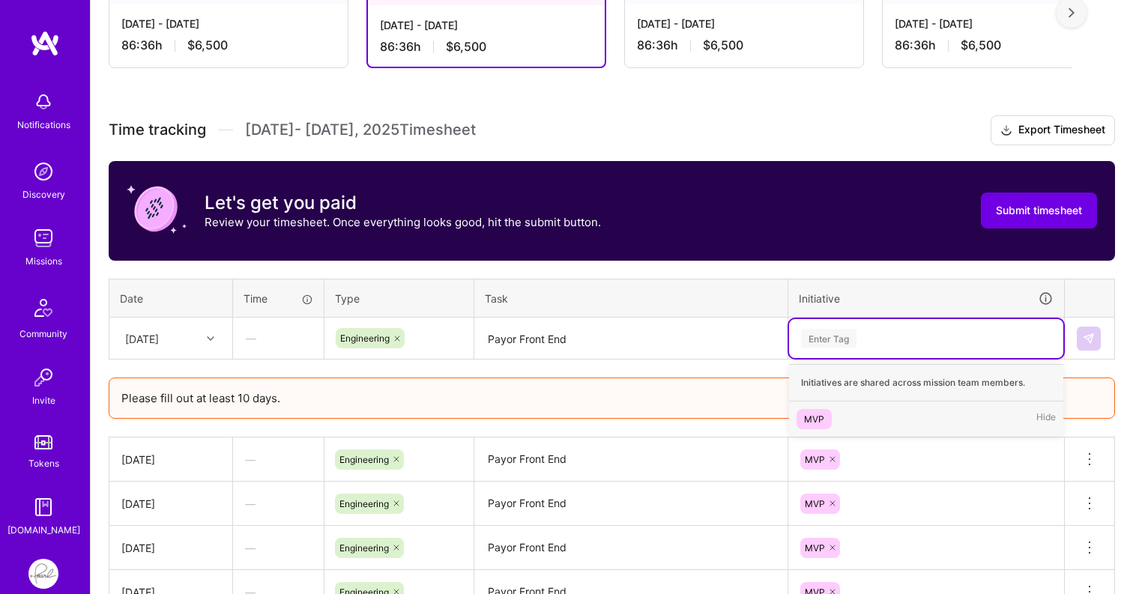
click at [835, 333] on div "Enter Tag" at bounding box center [828, 338] width 55 height 23
click at [816, 416] on div "MVP" at bounding box center [814, 419] width 20 height 16
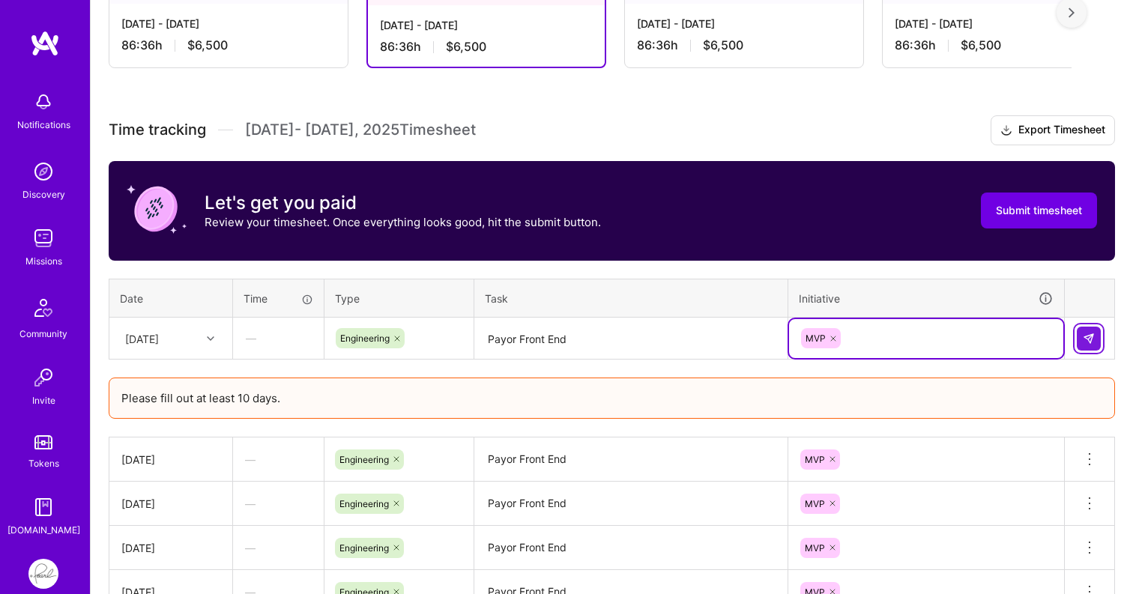
click at [1092, 337] on img at bounding box center [1089, 339] width 12 height 12
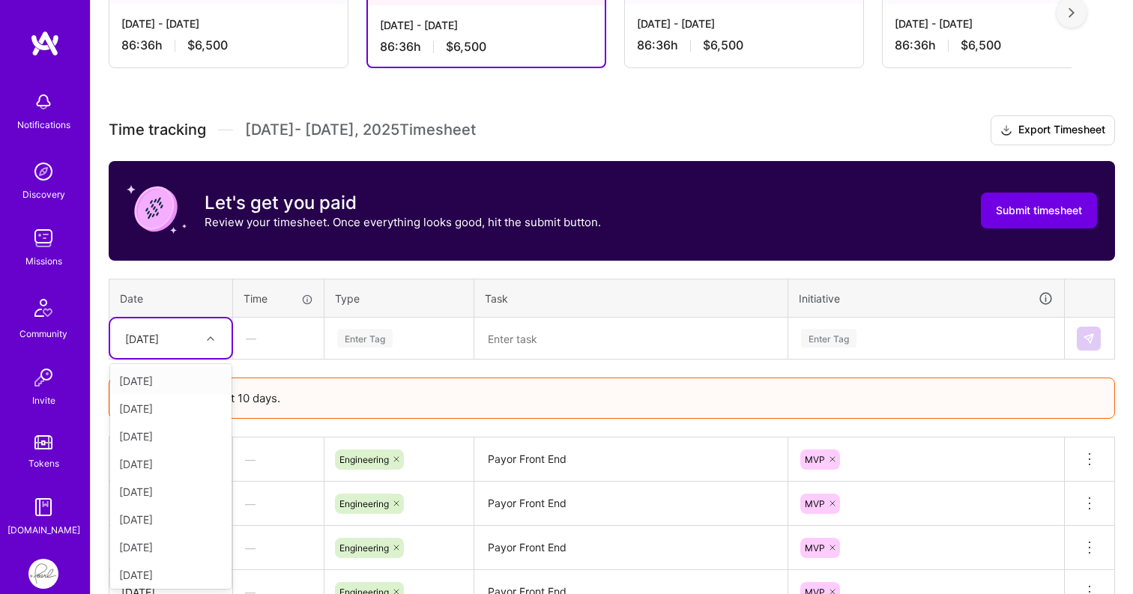
click at [222, 336] on div at bounding box center [212, 338] width 23 height 19
click at [166, 409] on div "[DATE]" at bounding box center [170, 409] width 121 height 28
click at [378, 342] on div "Enter Tag" at bounding box center [364, 338] width 55 height 23
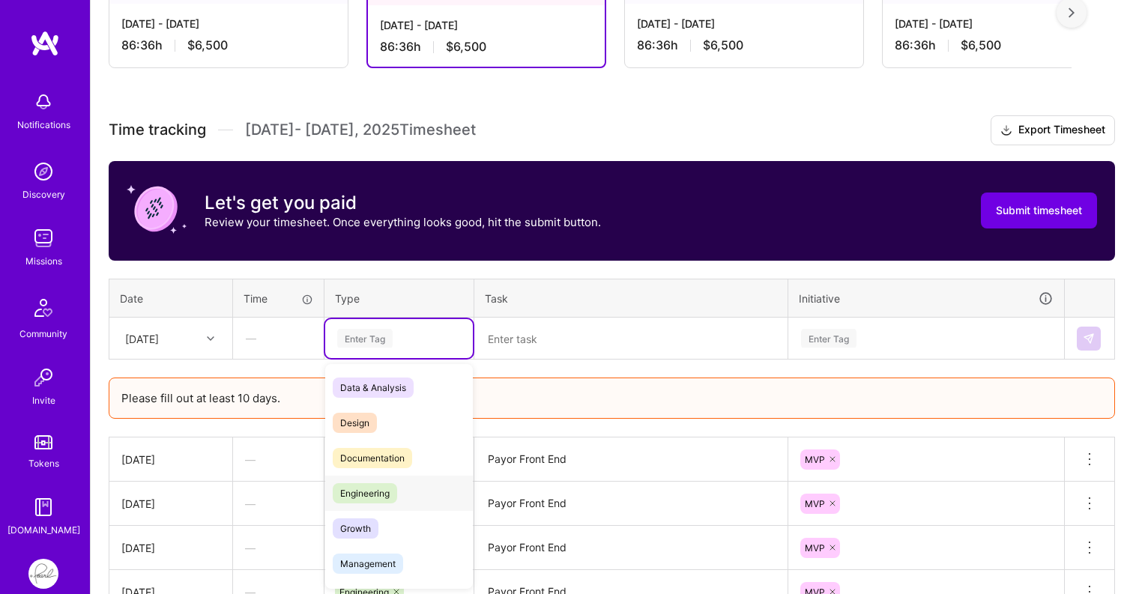
click at [372, 495] on span "Engineering" at bounding box center [365, 493] width 64 height 20
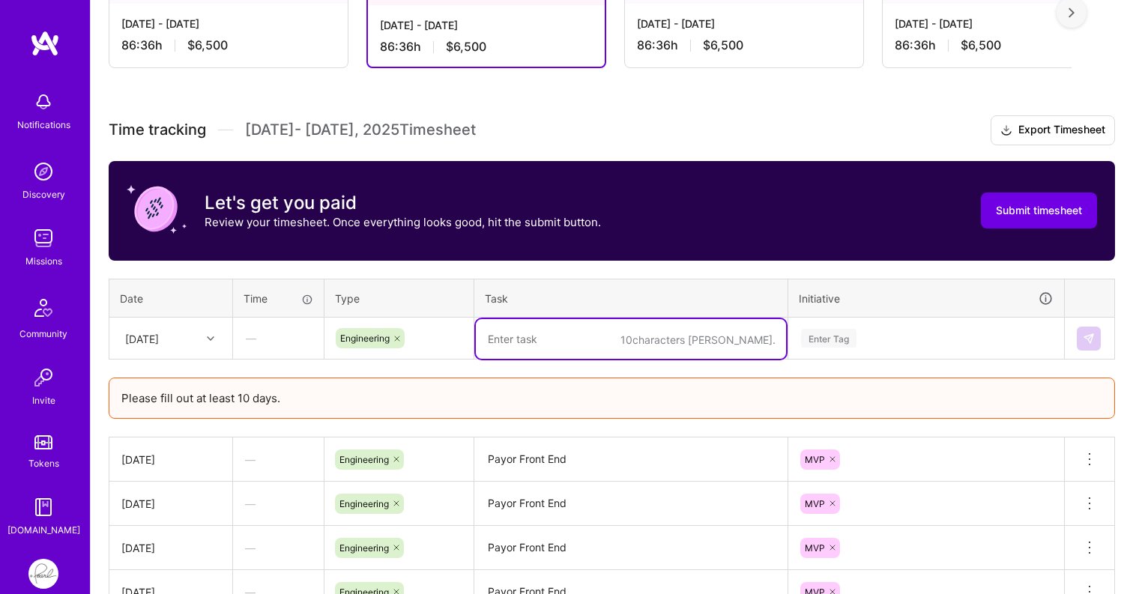
click at [547, 347] on textarea at bounding box center [631, 339] width 310 height 40
paste textarea "Payor Front End"
type textarea "Payor Front End"
click at [836, 345] on div "Enter Tag" at bounding box center [828, 338] width 55 height 23
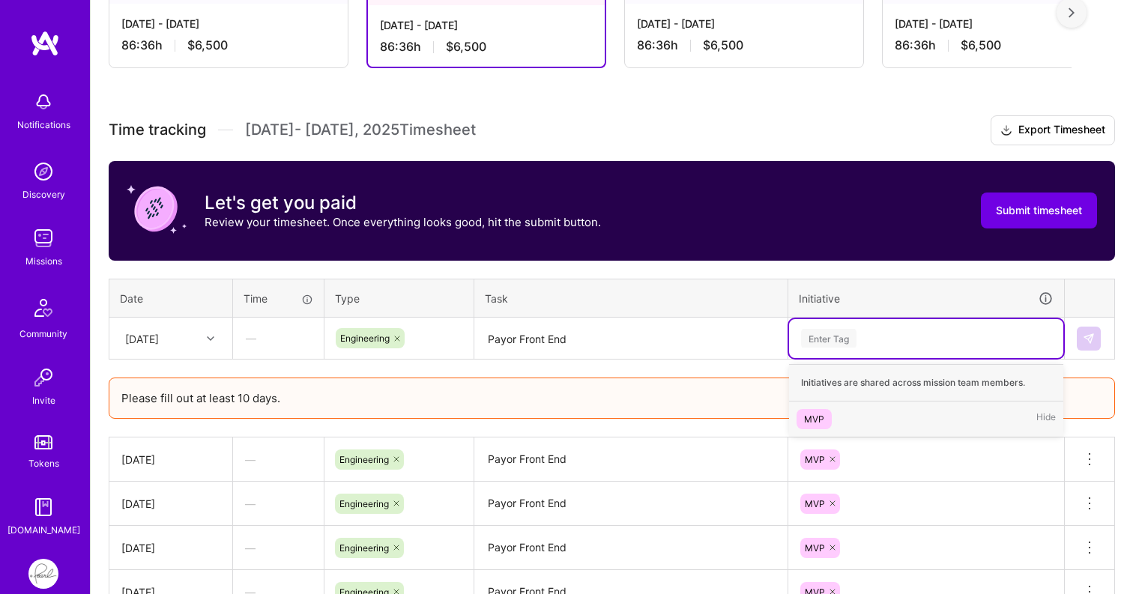
click at [813, 416] on div "MVP" at bounding box center [814, 419] width 20 height 16
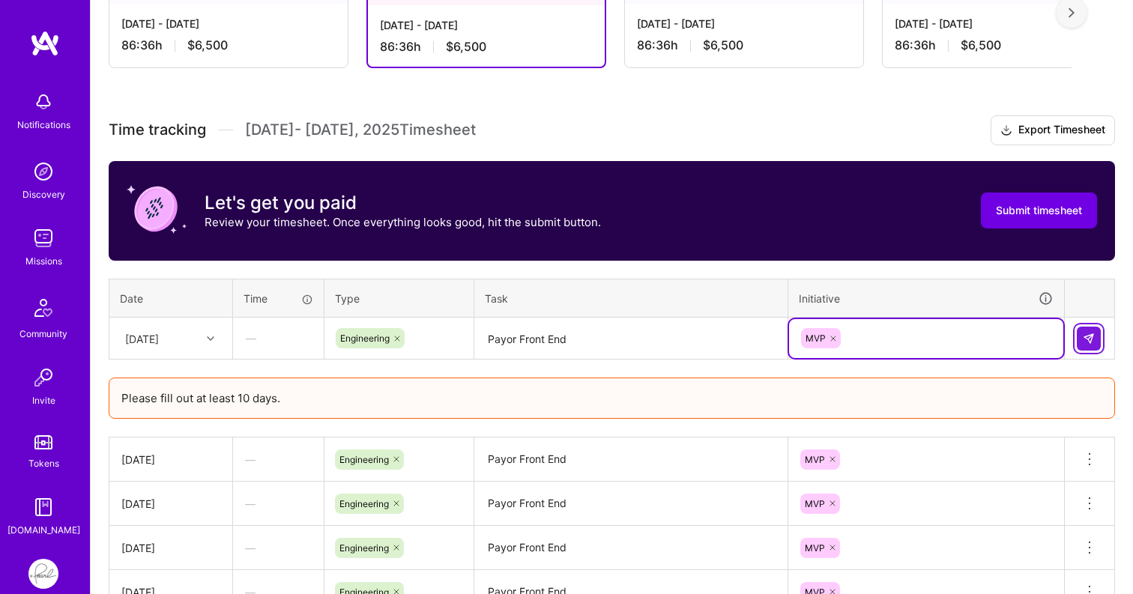
click at [1099, 332] on button at bounding box center [1089, 339] width 24 height 24
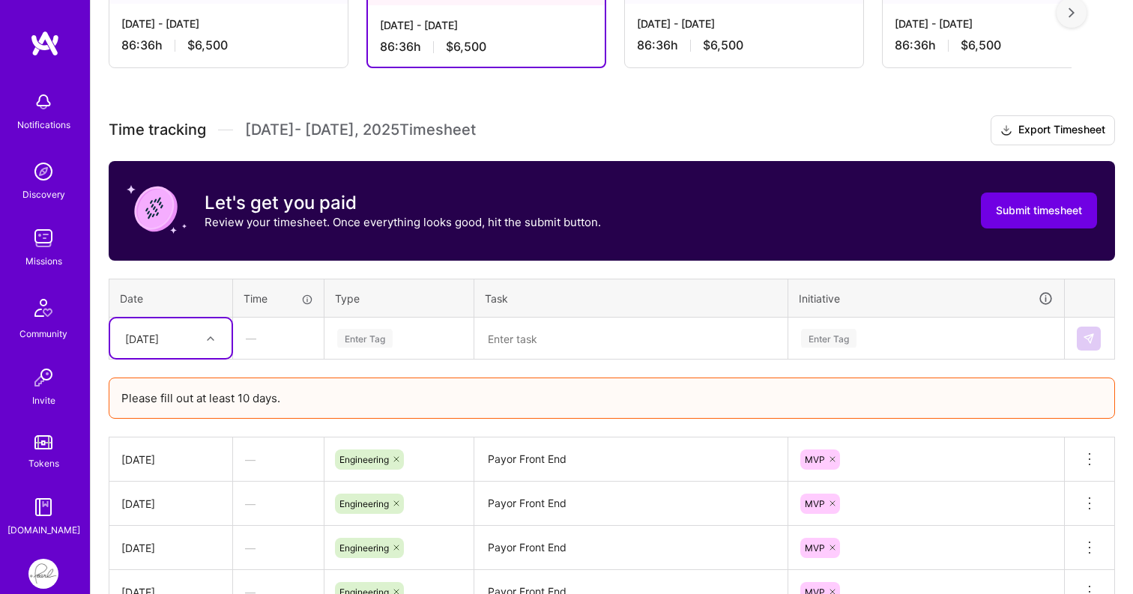
click at [222, 354] on div "[DATE]" at bounding box center [170, 338] width 121 height 40
click at [188, 408] on div "[DATE]" at bounding box center [170, 409] width 121 height 28
click at [291, 334] on div "—" at bounding box center [278, 338] width 89 height 40
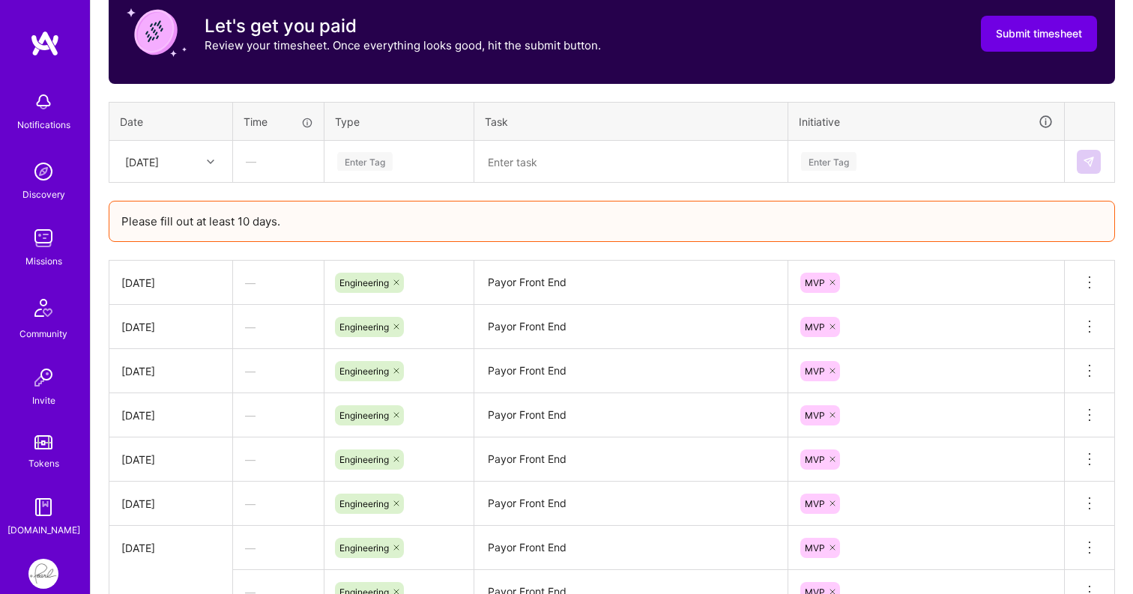
scroll to position [479, 0]
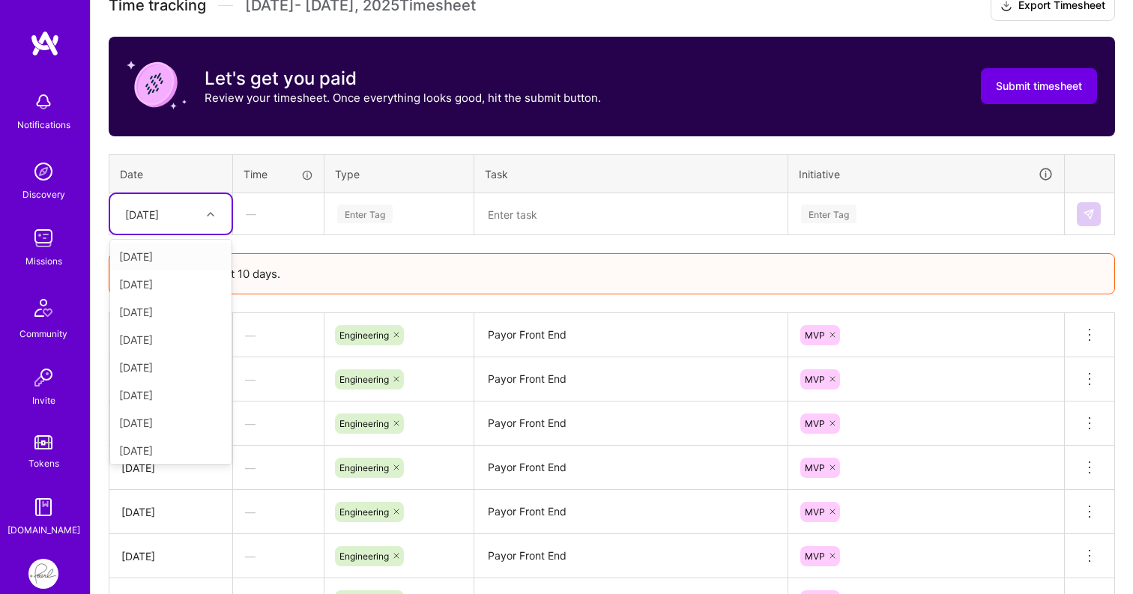
click at [211, 211] on icon at bounding box center [210, 214] width 7 height 7
click at [178, 449] on div "[DATE]" at bounding box center [170, 451] width 121 height 28
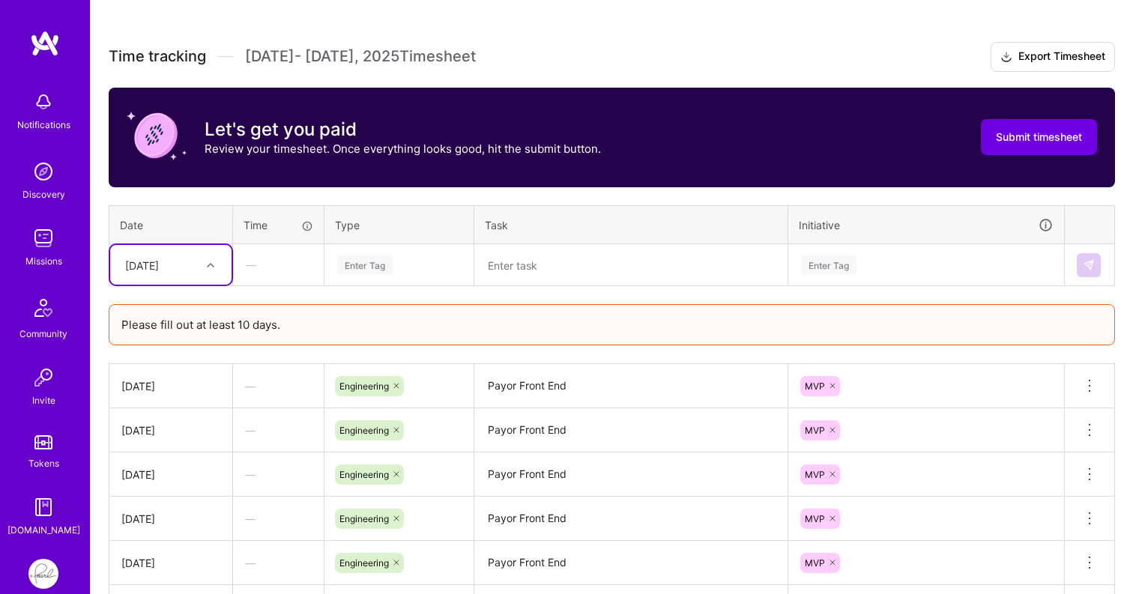
scroll to position [403, 0]
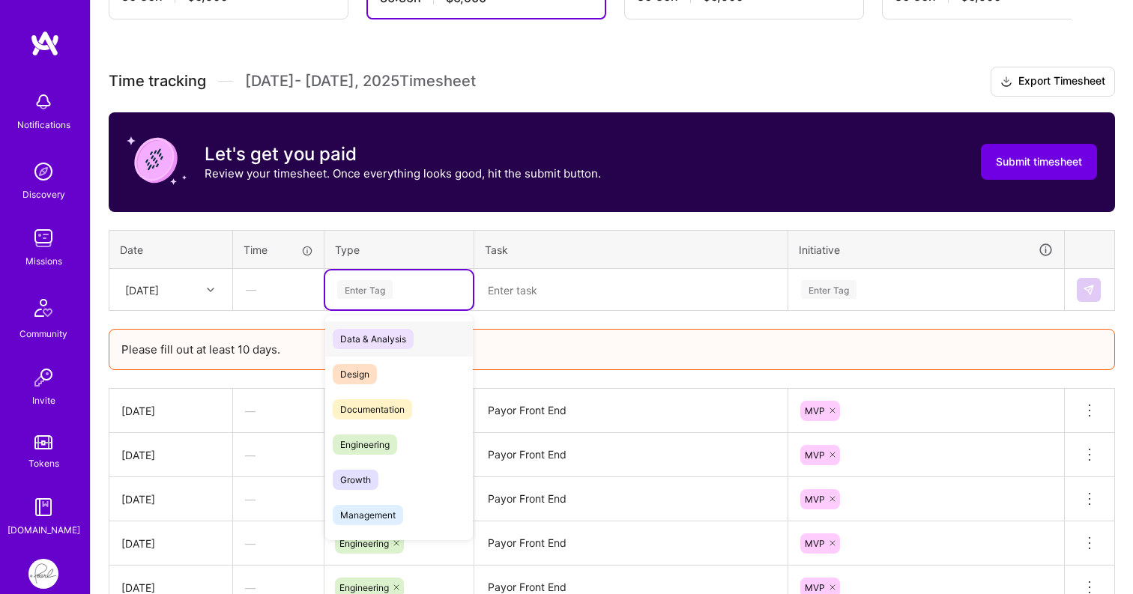
click at [392, 287] on div "Enter Tag" at bounding box center [364, 289] width 55 height 23
click at [372, 444] on span "Engineering" at bounding box center [365, 445] width 64 height 20
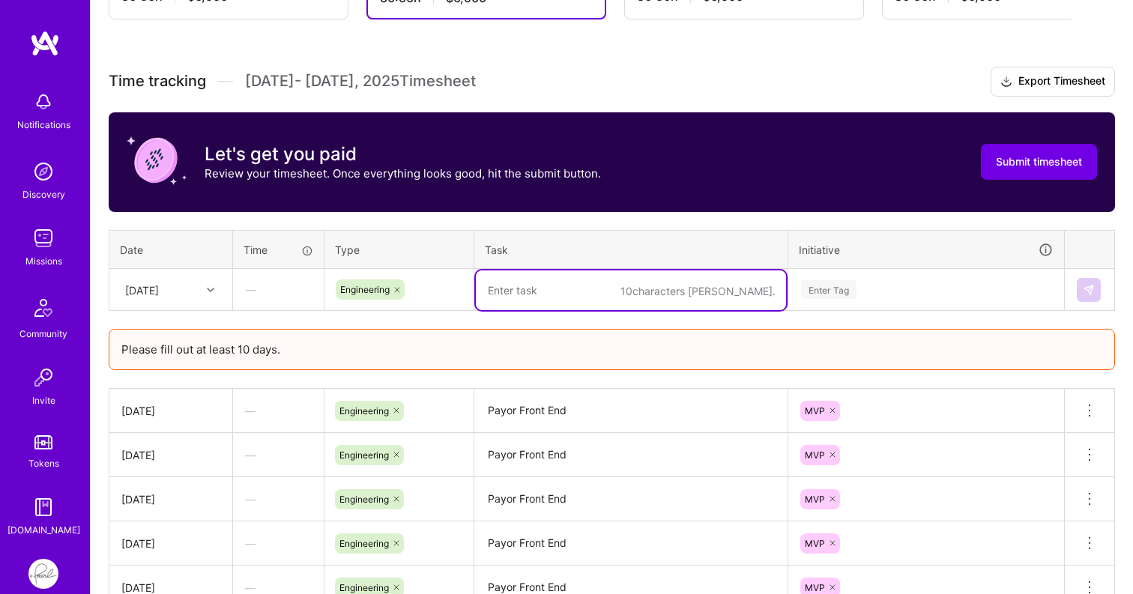
click at [534, 300] on textarea at bounding box center [631, 290] width 310 height 40
paste textarea "Payor Front End"
type textarea "Payor Front End"
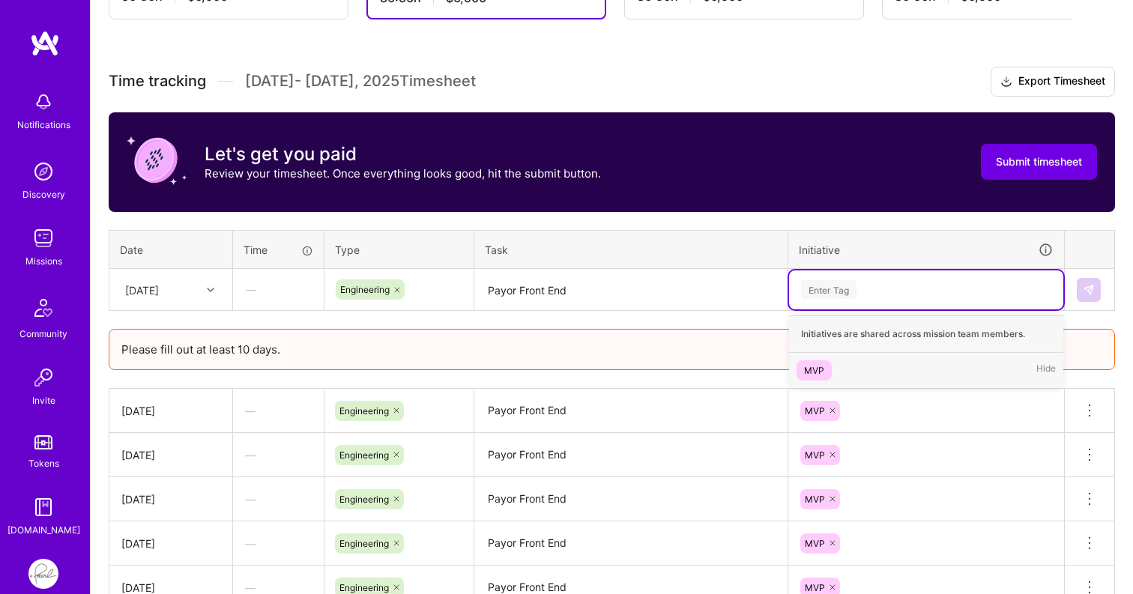
click at [835, 297] on div "Enter Tag" at bounding box center [828, 289] width 55 height 23
click at [817, 372] on div "MVP" at bounding box center [814, 371] width 20 height 16
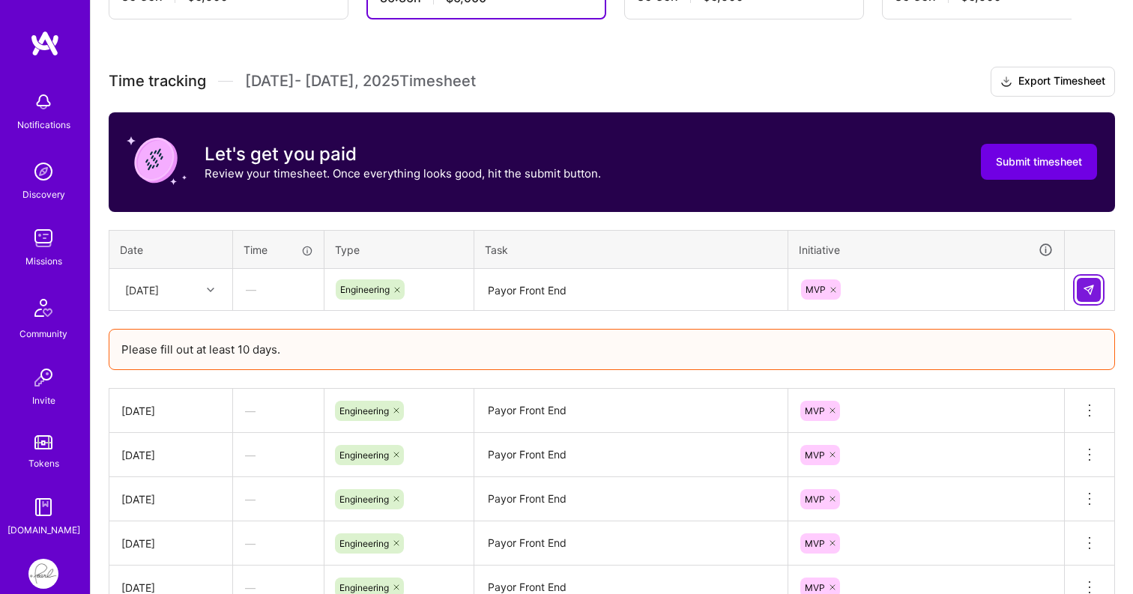
click at [1092, 288] on img at bounding box center [1089, 290] width 12 height 12
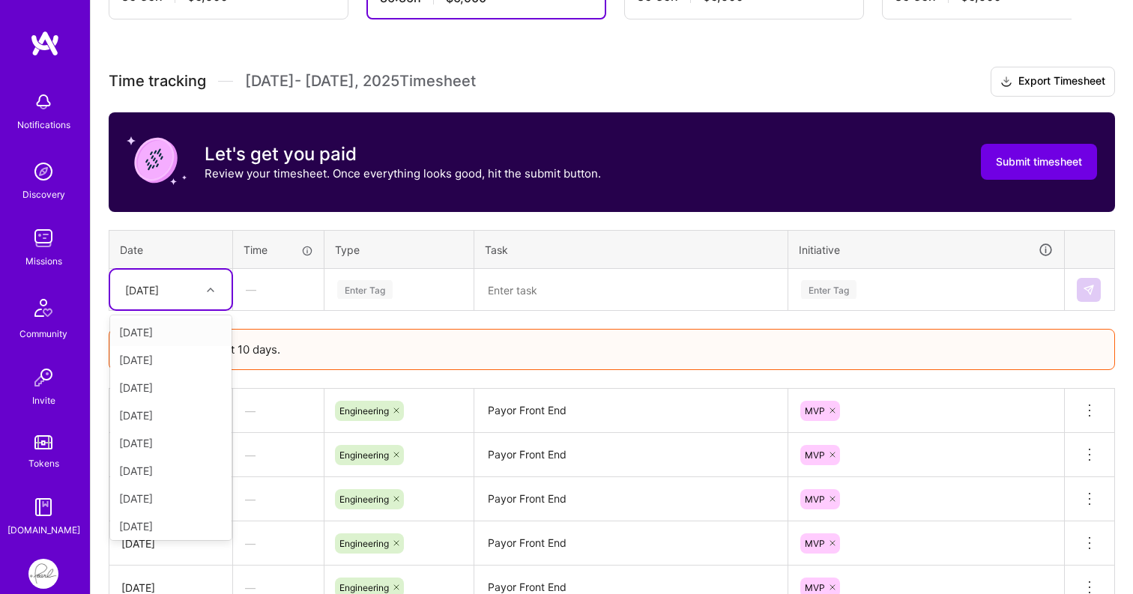
click at [209, 290] on icon at bounding box center [210, 289] width 7 height 7
click at [178, 413] on div "[DATE]" at bounding box center [170, 410] width 121 height 28
click at [376, 289] on div "Enter Tag" at bounding box center [364, 289] width 55 height 23
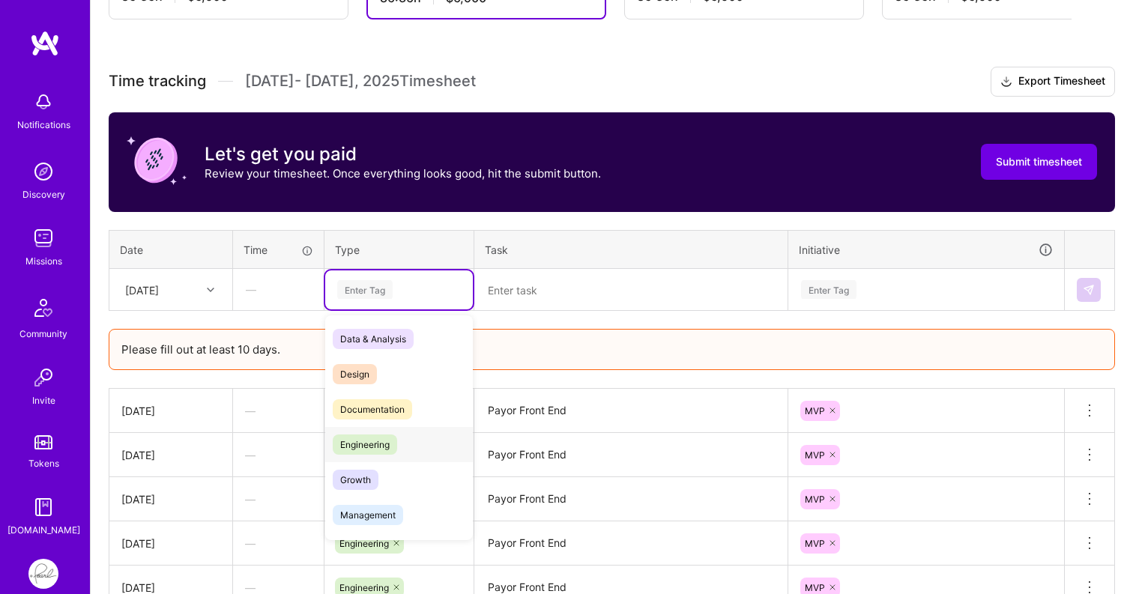
click at [372, 440] on span "Engineering" at bounding box center [365, 445] width 64 height 20
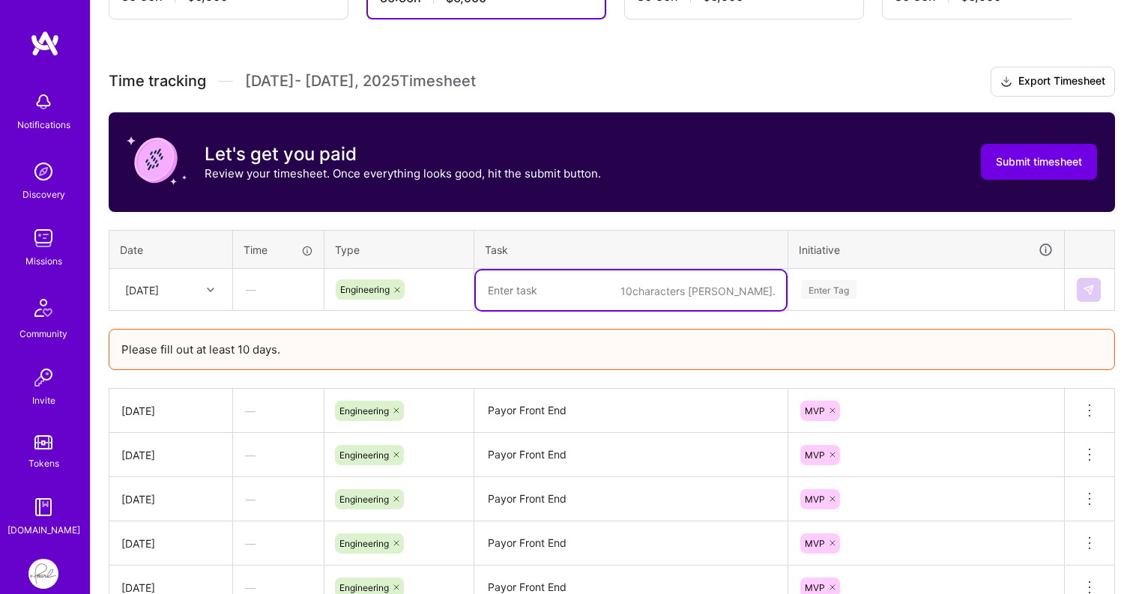
click at [556, 282] on textarea at bounding box center [631, 290] width 310 height 40
paste textarea "Payor Front End"
type textarea "Payor Front End"
click at [841, 289] on div "Enter Tag" at bounding box center [828, 289] width 55 height 23
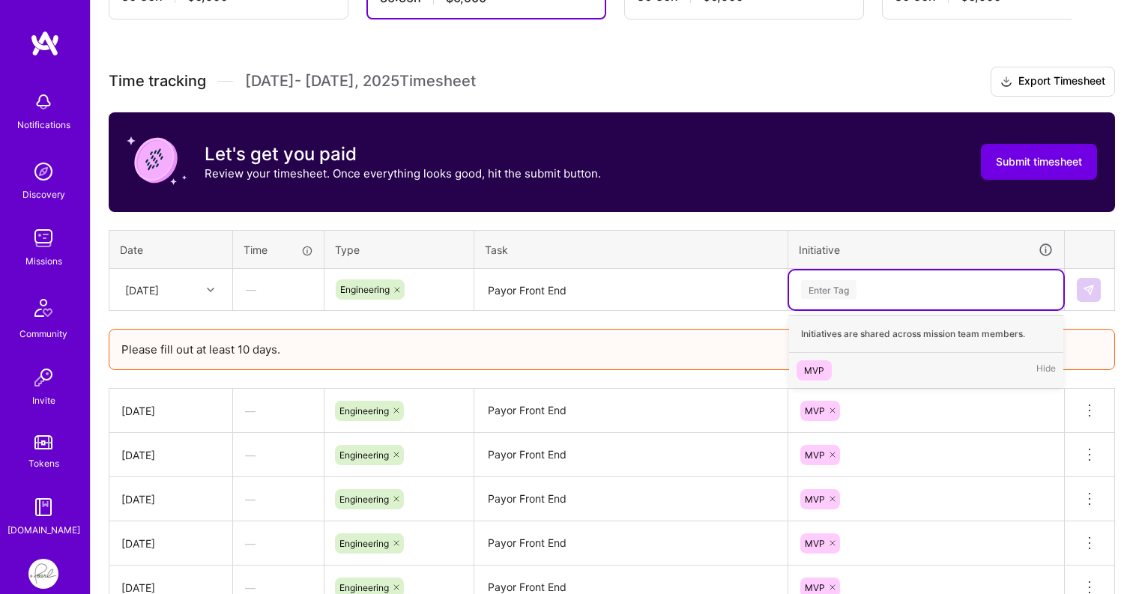
click at [817, 369] on div "MVP" at bounding box center [814, 371] width 20 height 16
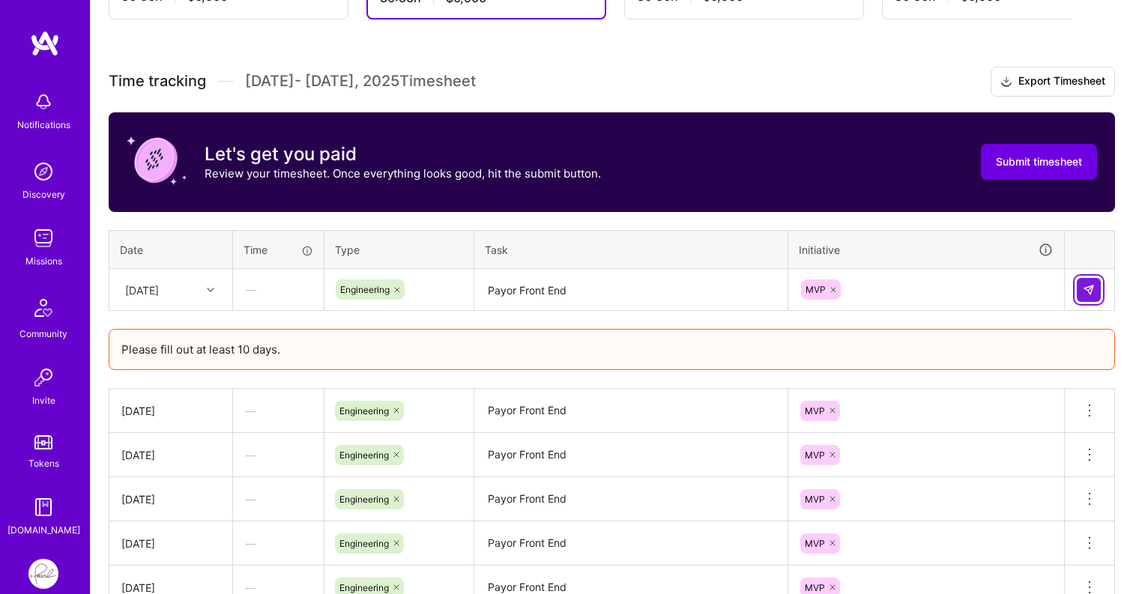
click at [1097, 278] on button at bounding box center [1089, 290] width 24 height 24
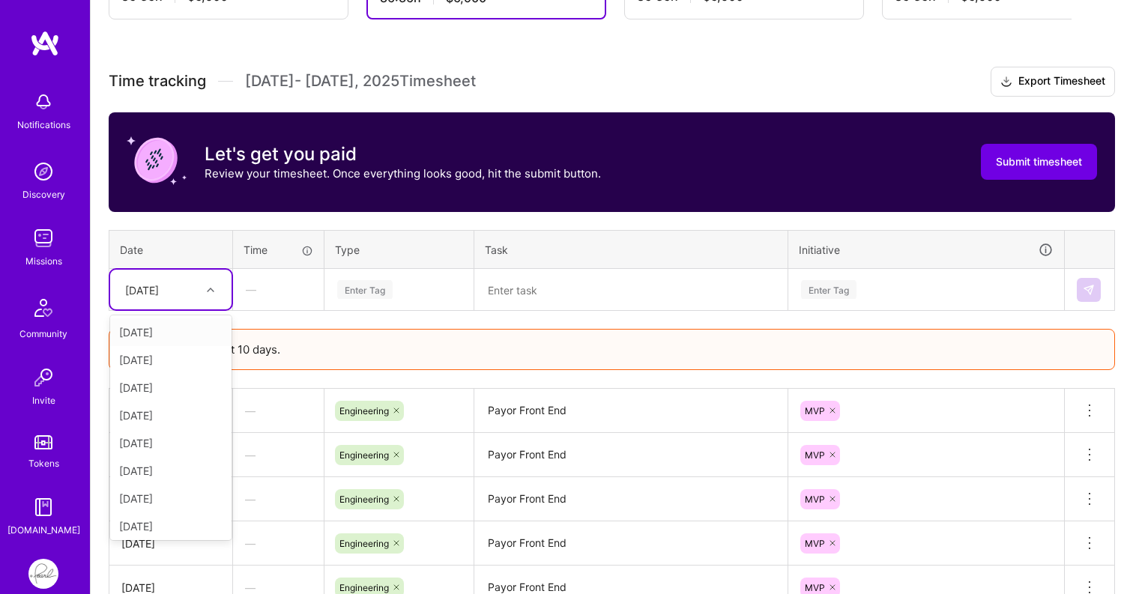
click at [214, 297] on div at bounding box center [212, 289] width 23 height 19
click at [173, 399] on div "[DATE]" at bounding box center [170, 393] width 121 height 28
click at [354, 283] on div "Enter Tag" at bounding box center [364, 289] width 55 height 23
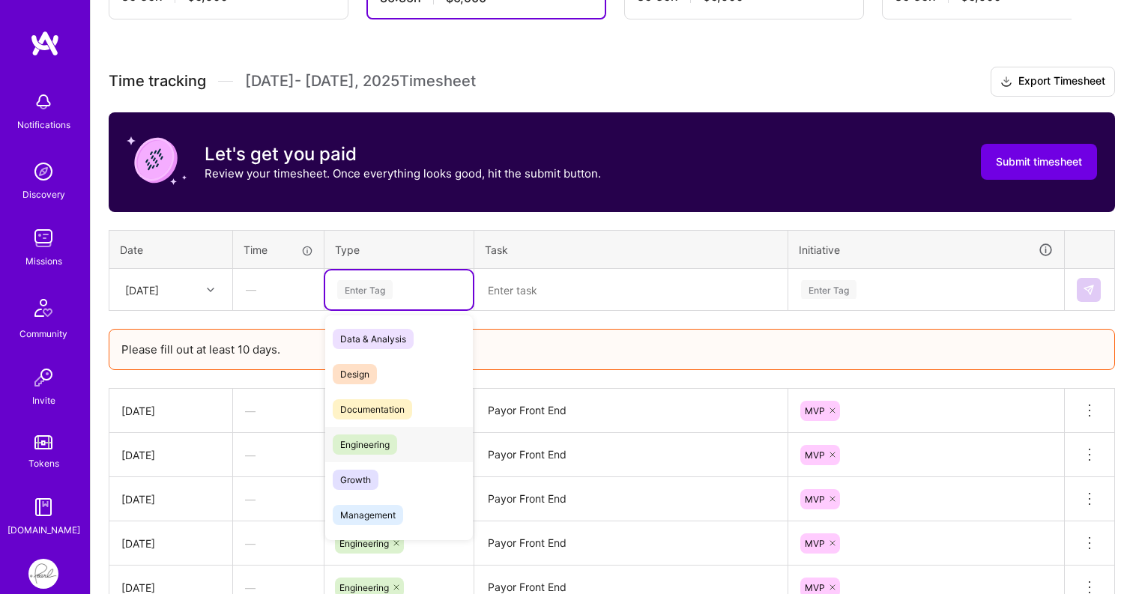
click at [369, 445] on span "Engineering" at bounding box center [365, 445] width 64 height 20
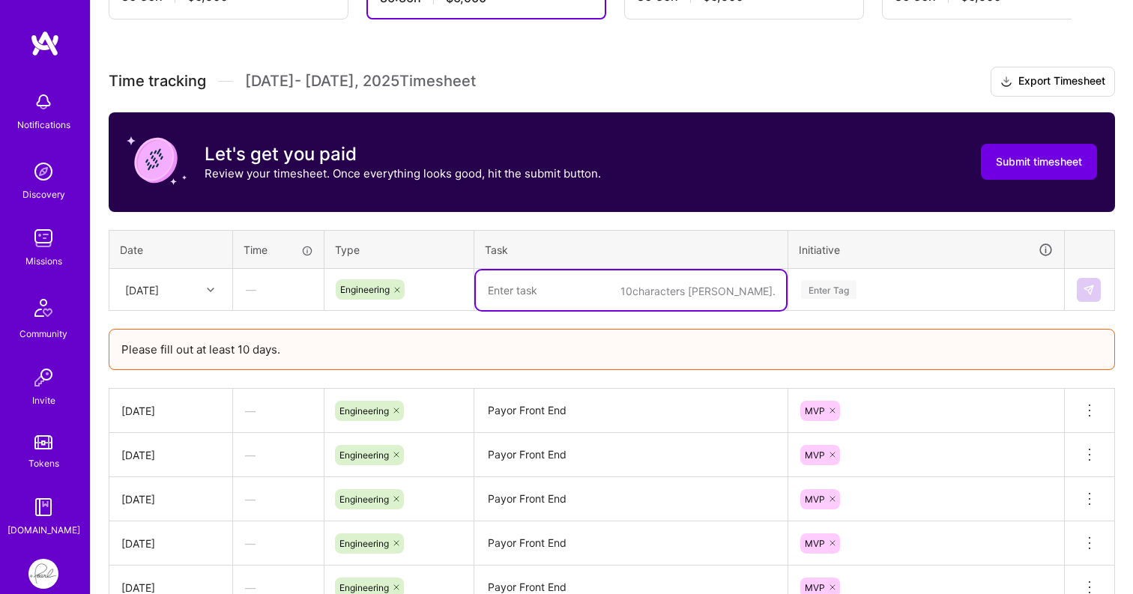
click at [545, 306] on textarea at bounding box center [631, 290] width 310 height 40
paste textarea "Payor Front End"
type textarea "Payor Front End"
click at [840, 287] on div "Enter Tag" at bounding box center [828, 289] width 55 height 23
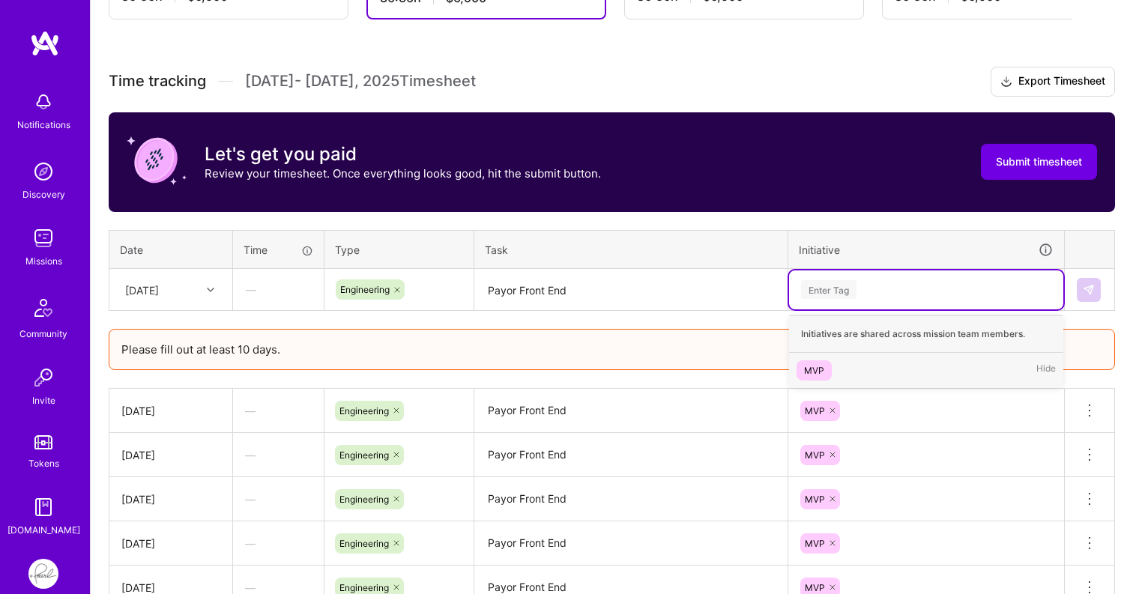
click at [811, 363] on div "MVP" at bounding box center [814, 371] width 20 height 16
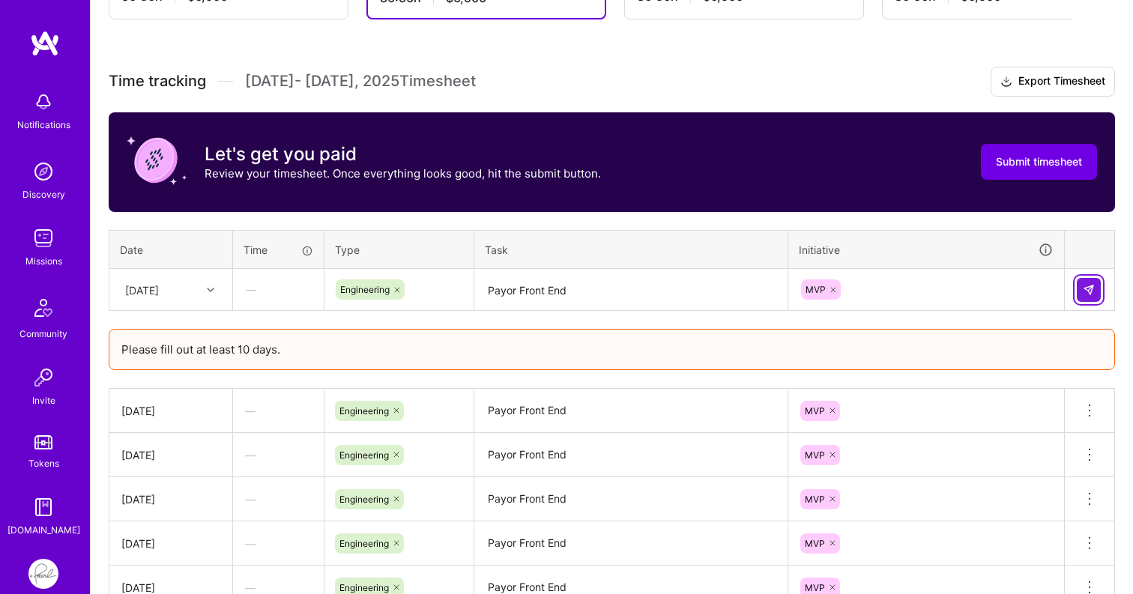
click at [1092, 291] on img at bounding box center [1089, 290] width 12 height 12
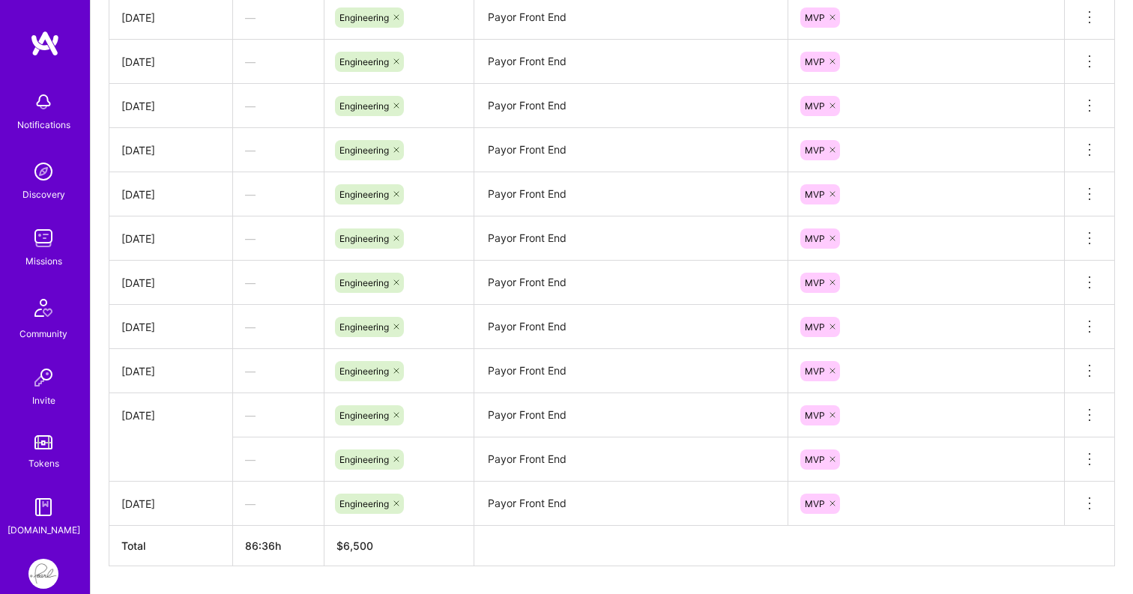
scroll to position [832, 0]
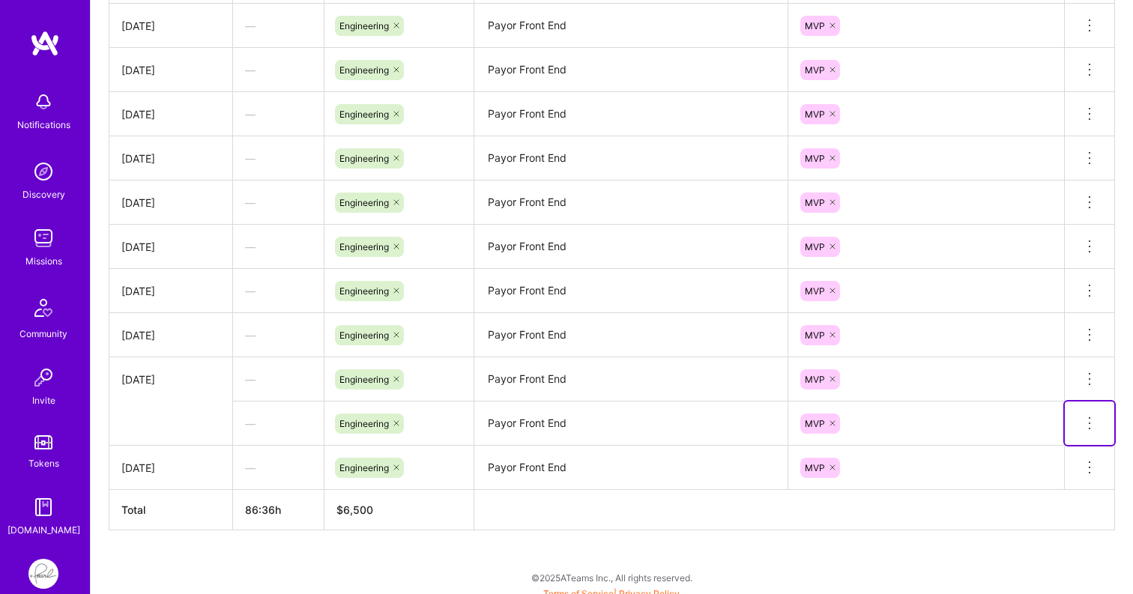
click at [1089, 432] on span at bounding box center [1089, 428] width 18 height 13
click at [1062, 446] on button "Delete row" at bounding box center [1053, 449] width 78 height 37
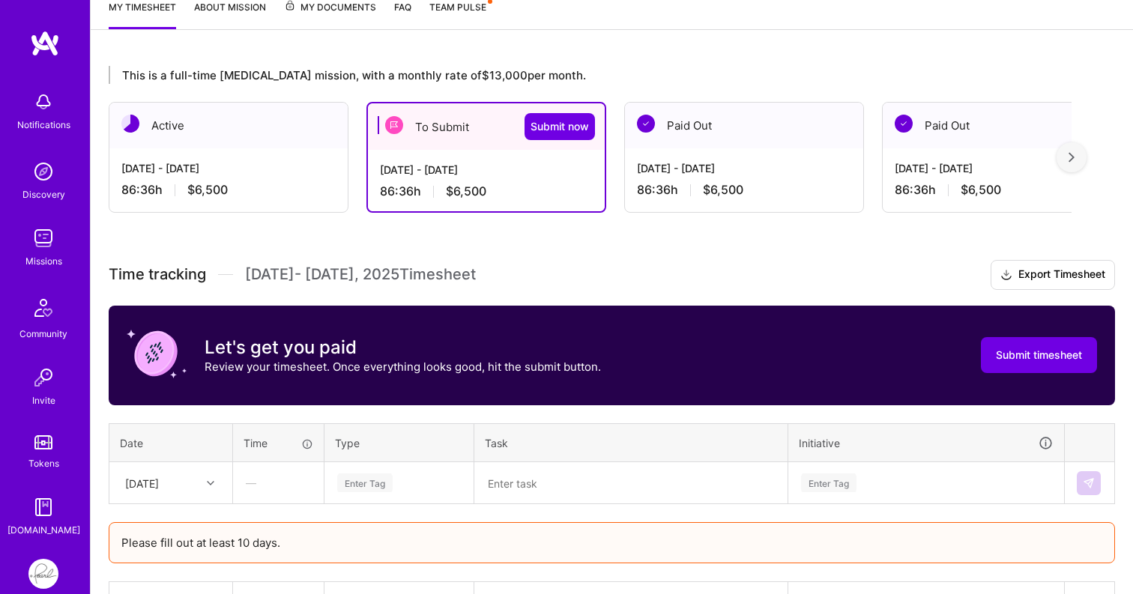
scroll to position [256, 0]
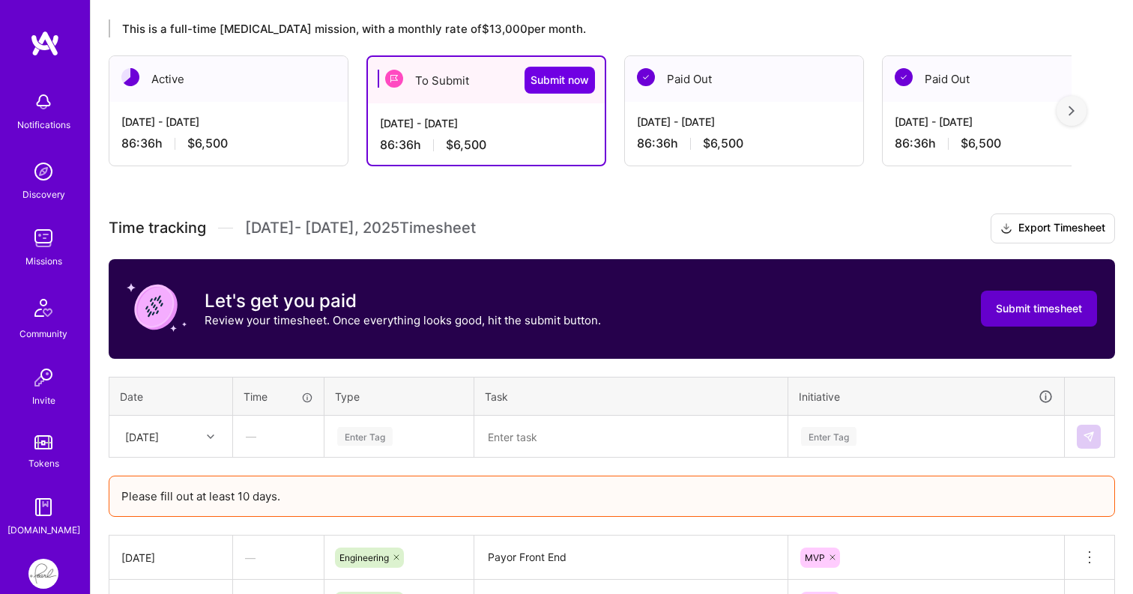
click at [1055, 310] on span "Submit timesheet" at bounding box center [1039, 308] width 86 height 15
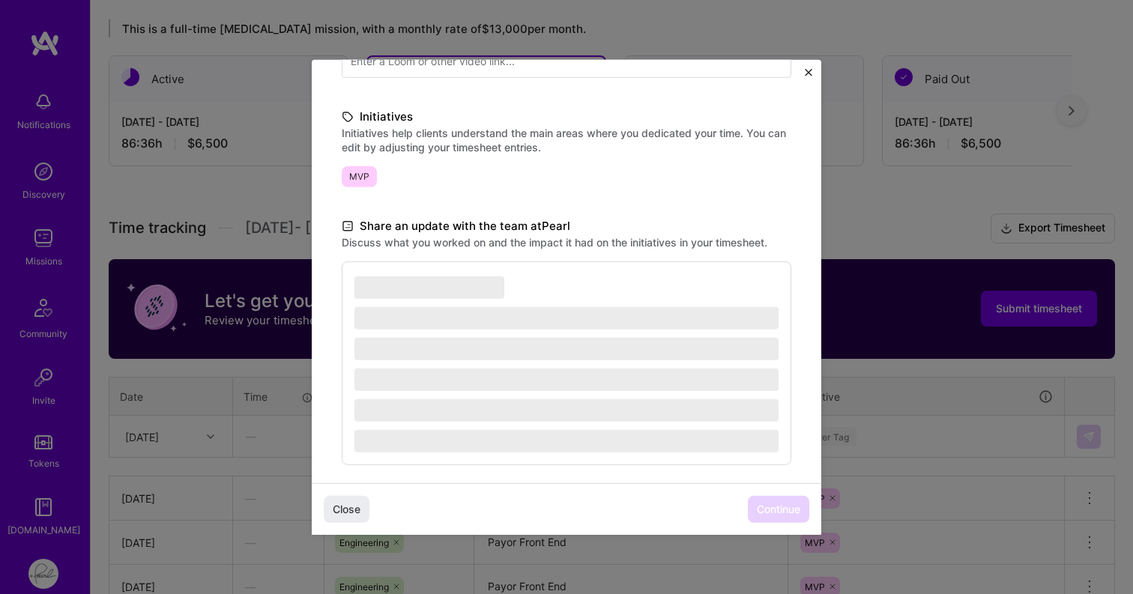
scroll to position [310, 0]
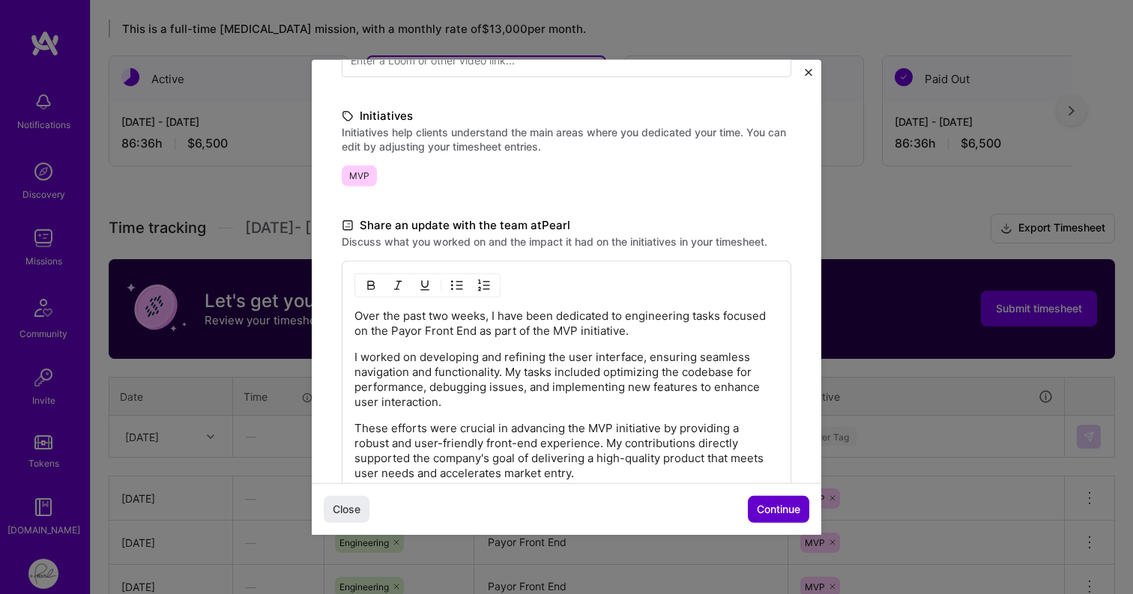
click at [785, 510] on span "Continue" at bounding box center [778, 509] width 43 height 15
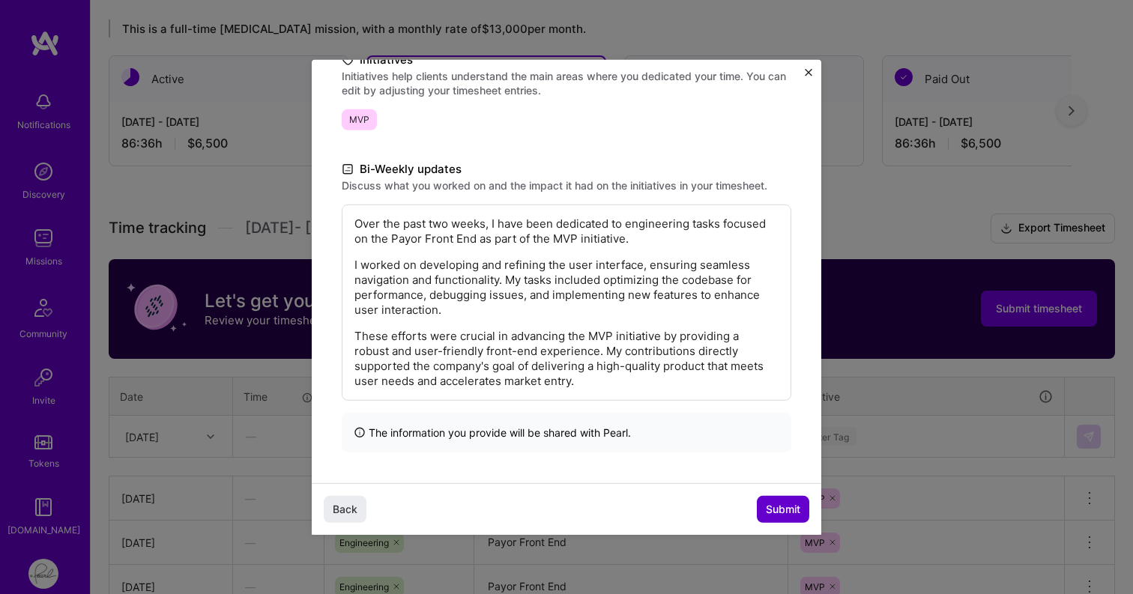
scroll to position [160, 0]
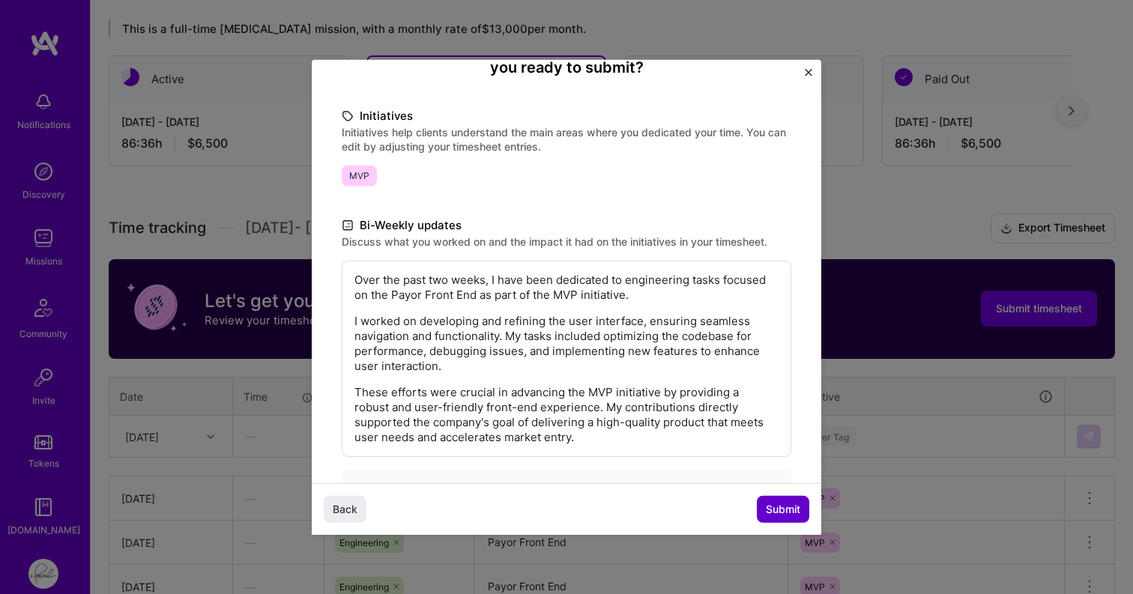
click at [782, 512] on span "Submit" at bounding box center [783, 509] width 34 height 15
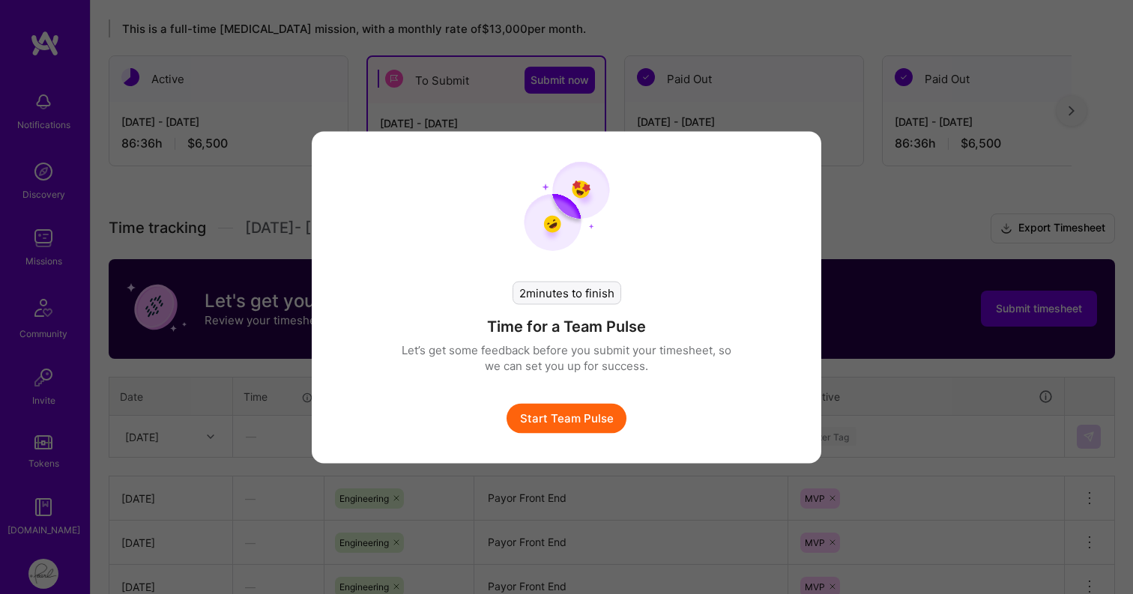
click at [584, 426] on button "Start Team Pulse" at bounding box center [567, 418] width 120 height 30
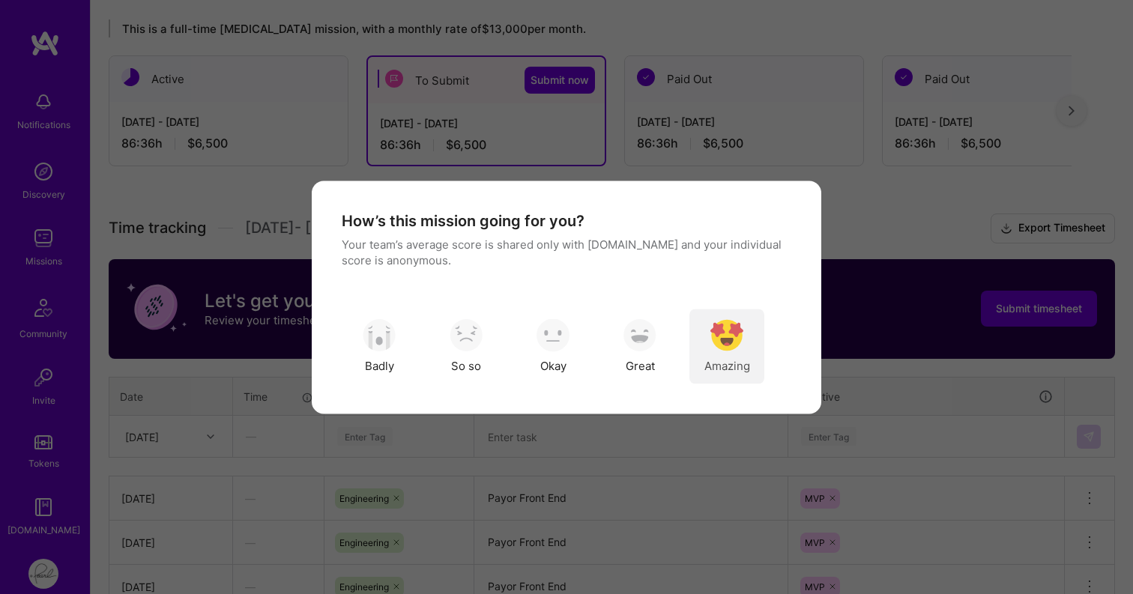
click at [728, 342] on img "modal" at bounding box center [726, 335] width 33 height 33
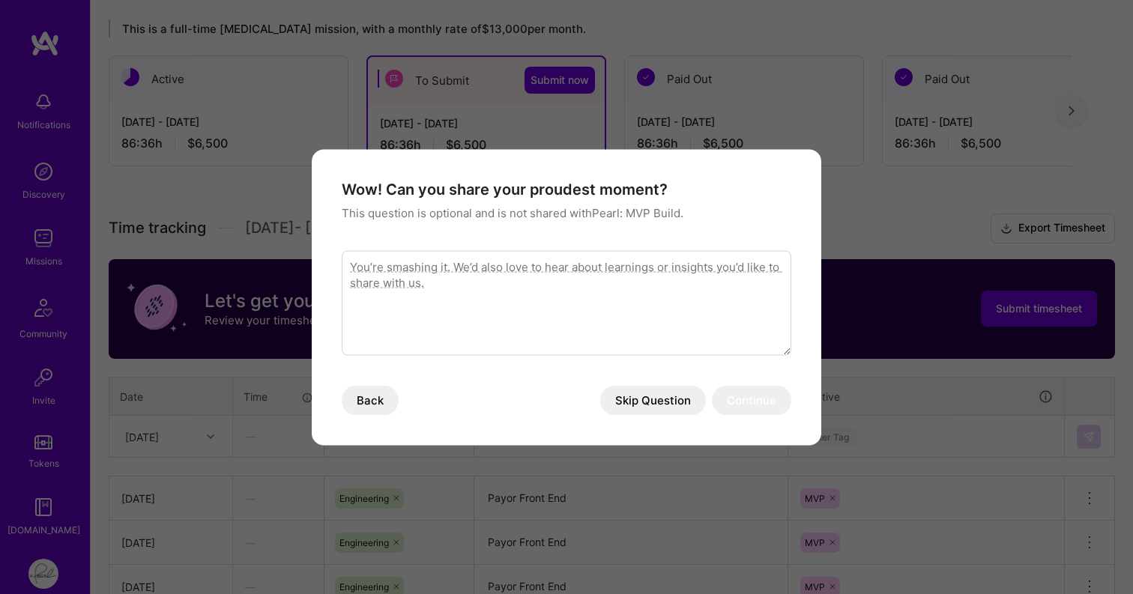
click at [673, 402] on button "Skip Question" at bounding box center [653, 400] width 106 height 30
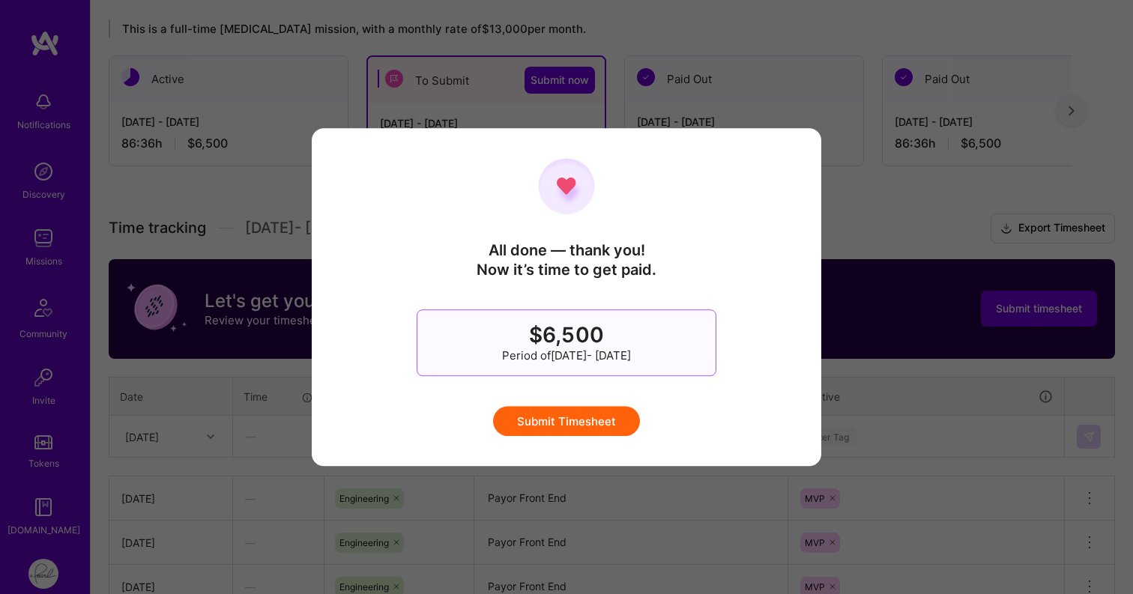
click at [591, 425] on button "Submit Timesheet" at bounding box center [566, 421] width 147 height 30
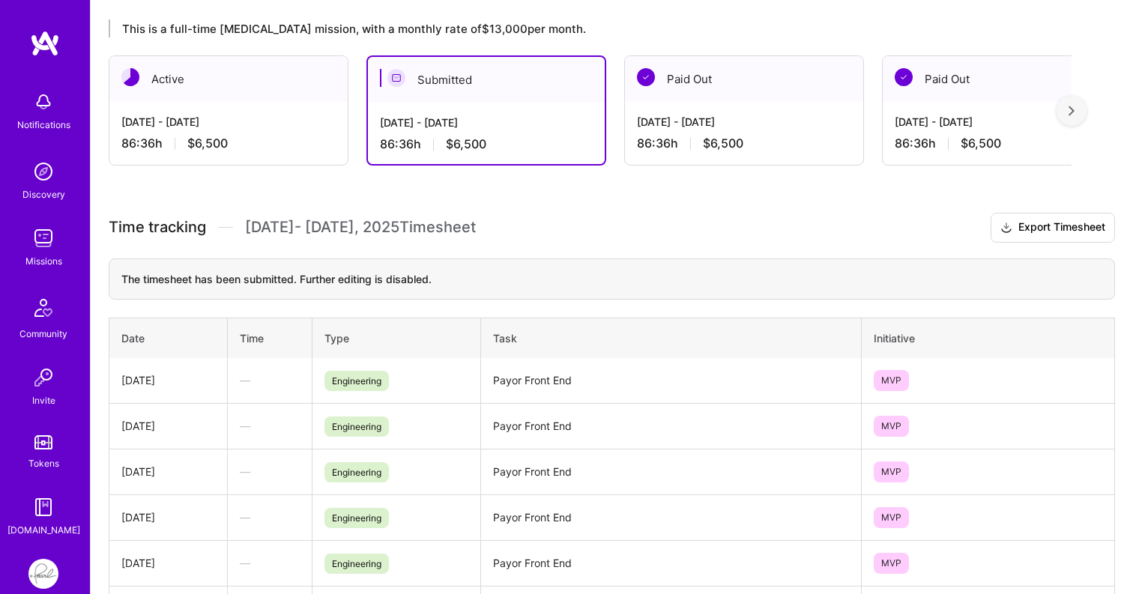
click at [800, 234] on h3 "Time tracking [DATE] - [DATE] Timesheet Export Timesheet" at bounding box center [612, 228] width 1006 height 30
